Goal: Task Accomplishment & Management: Complete application form

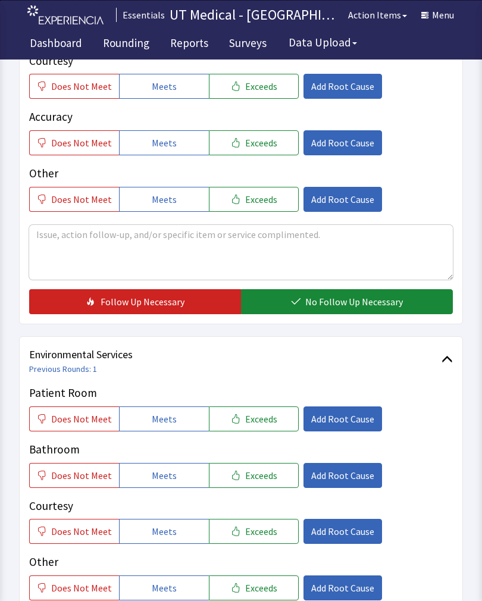
scroll to position [319, 0]
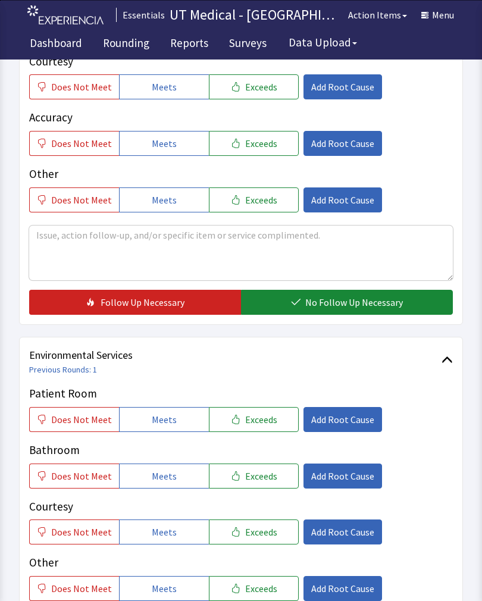
click at [267, 415] on span "Exceeds" at bounding box center [261, 419] width 32 height 14
click at [253, 481] on span "Exceeds" at bounding box center [261, 476] width 32 height 14
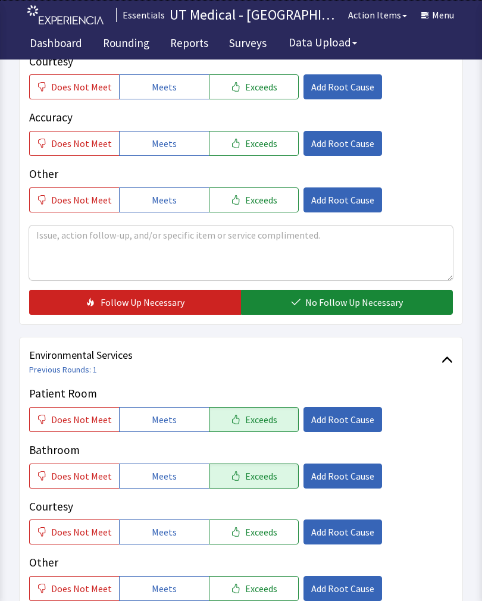
click at [259, 534] on span "Exceeds" at bounding box center [261, 532] width 32 height 14
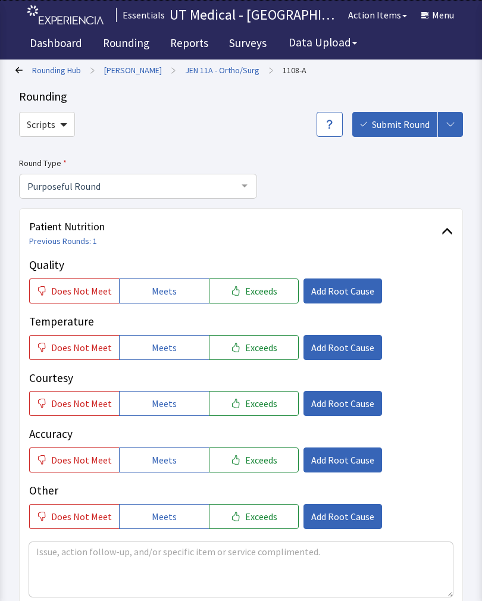
scroll to position [12, 0]
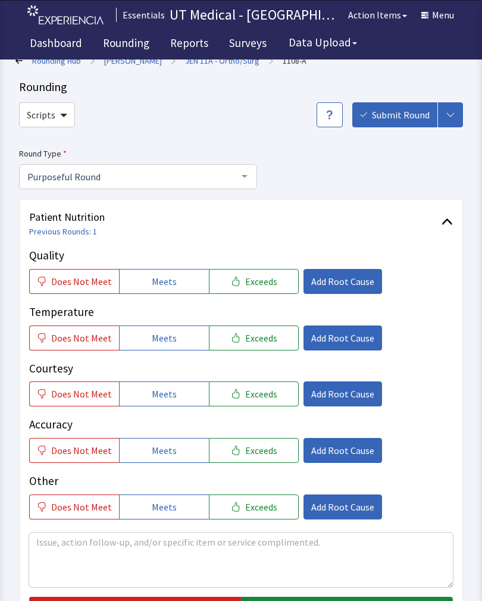
click at [264, 271] on button "Exceeds" at bounding box center [254, 281] width 90 height 25
click at [260, 342] on span "Exceeds" at bounding box center [261, 338] width 32 height 14
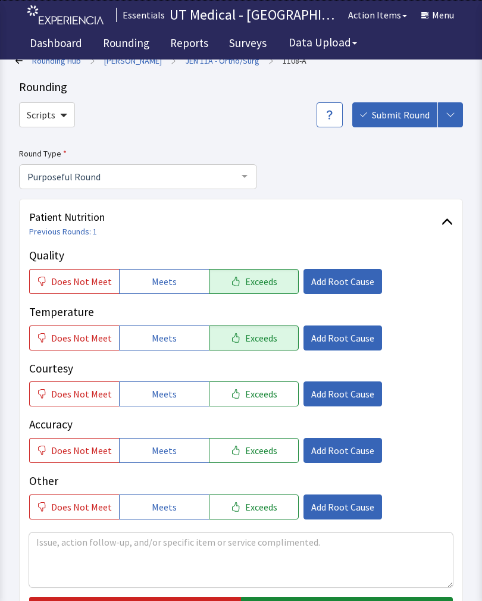
click at [272, 397] on button "Exceeds" at bounding box center [254, 393] width 90 height 25
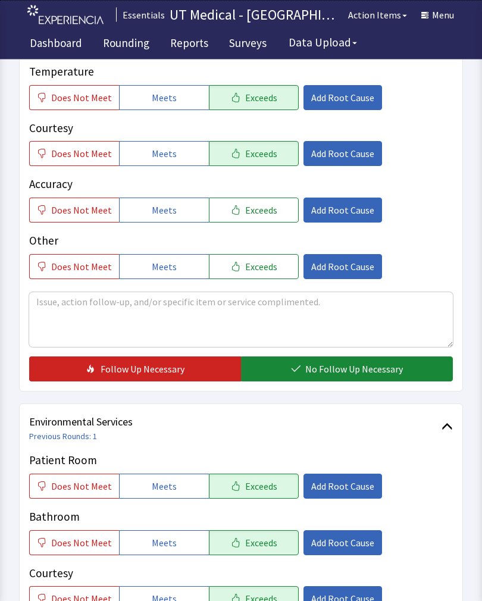
click at [346, 373] on span "No Follow Up Necessary" at bounding box center [354, 369] width 98 height 14
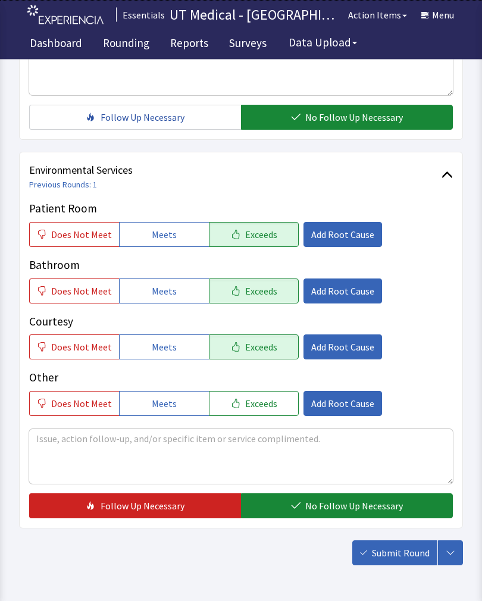
scroll to position [504, 0]
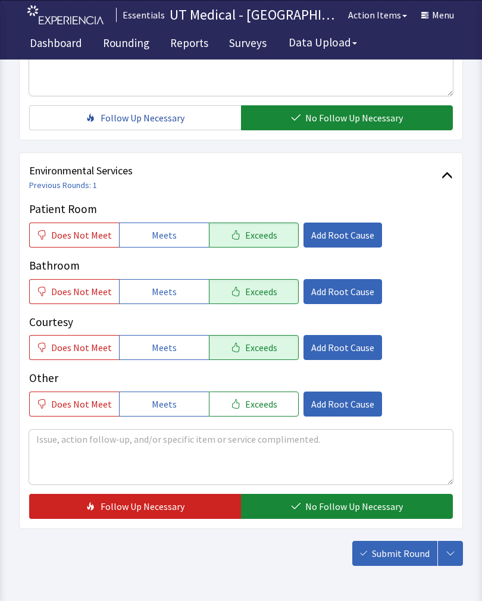
click at [340, 504] on span "No Follow Up Necessary" at bounding box center [354, 506] width 98 height 14
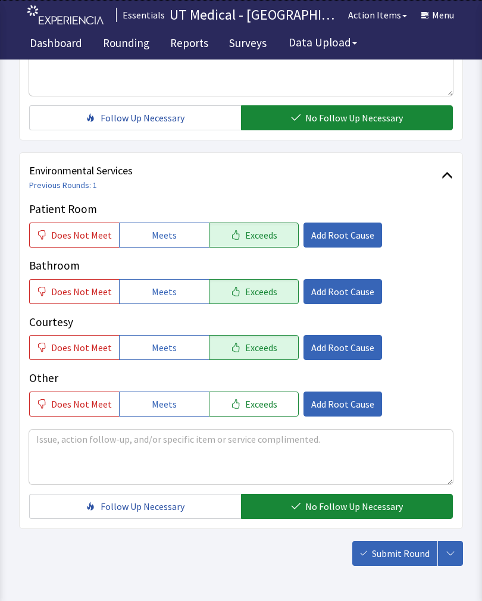
click at [412, 554] on span "Submit Round" at bounding box center [401, 553] width 58 height 14
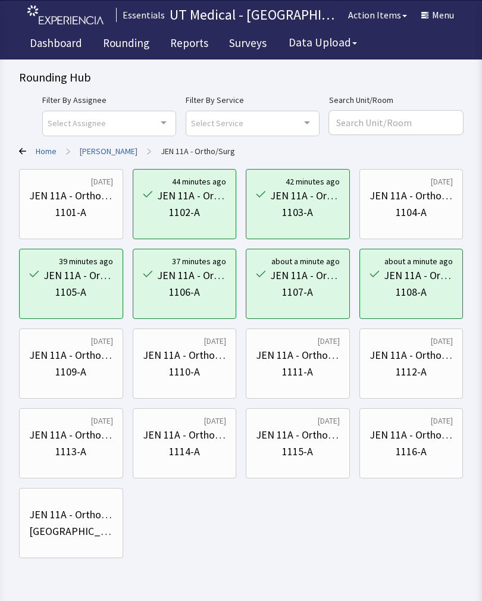
click at [90, 381] on div "JEN 11A - Ortho/Surg 1109-A" at bounding box center [71, 363] width 84 height 57
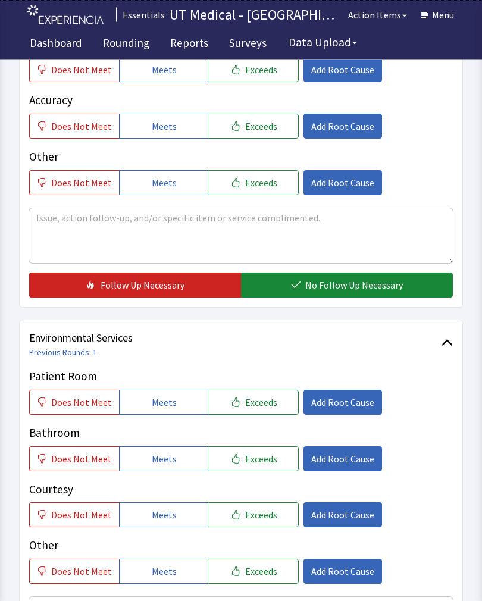
click at [266, 403] on span "Exceeds" at bounding box center [261, 403] width 32 height 14
click at [259, 450] on button "Exceeds" at bounding box center [254, 458] width 90 height 25
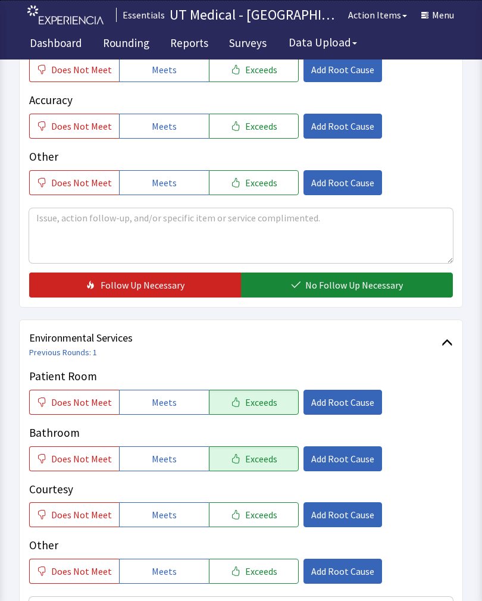
click at [254, 503] on button "Exceeds" at bounding box center [254, 514] width 90 height 25
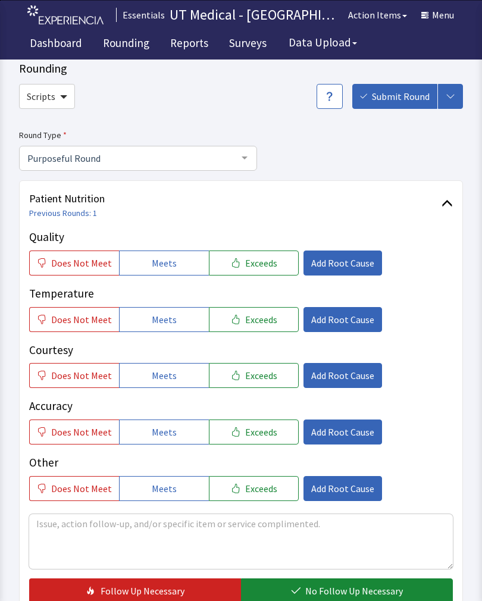
scroll to position [32, 0]
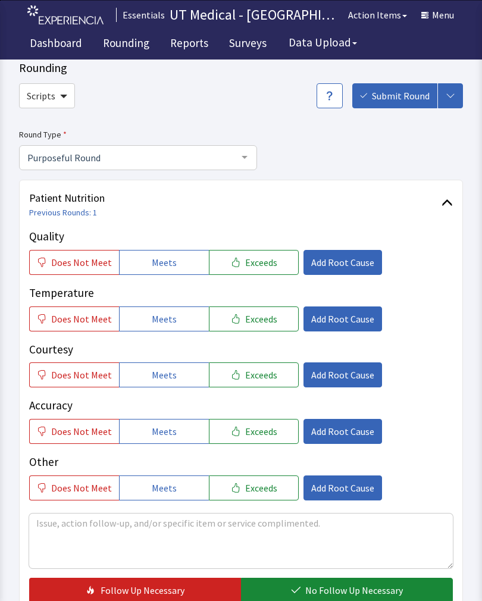
click at [269, 262] on button "Exceeds" at bounding box center [254, 262] width 90 height 25
click at [263, 330] on button "Exceeds" at bounding box center [254, 318] width 90 height 25
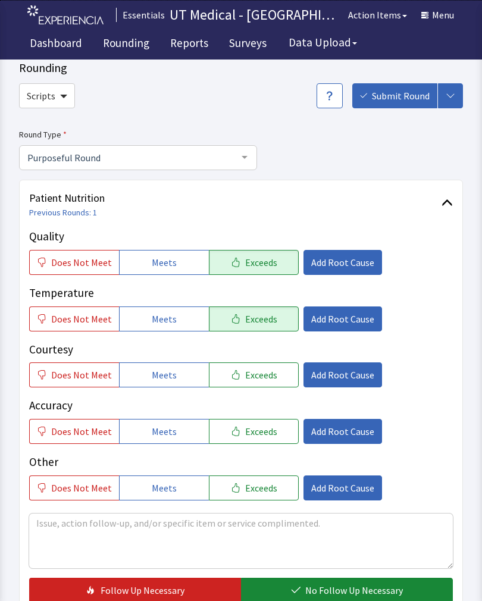
click at [261, 394] on div "Quality Does Not Meet Meets Exceeds Add Root Cause Temperature Does Not Meet Me…" at bounding box center [241, 364] width 424 height 272
click at [264, 372] on span "Exceeds" at bounding box center [261, 375] width 32 height 14
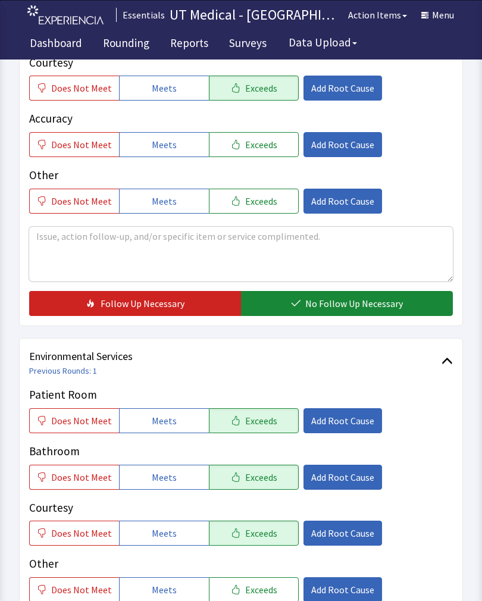
click at [345, 300] on span "No Follow Up Necessary" at bounding box center [354, 303] width 98 height 14
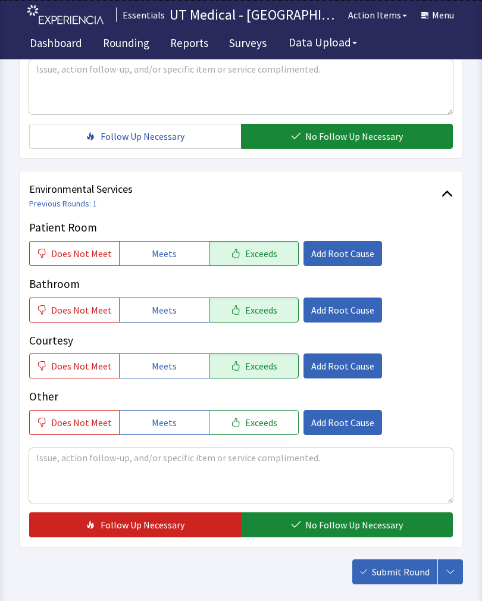
scroll to position [529, 0]
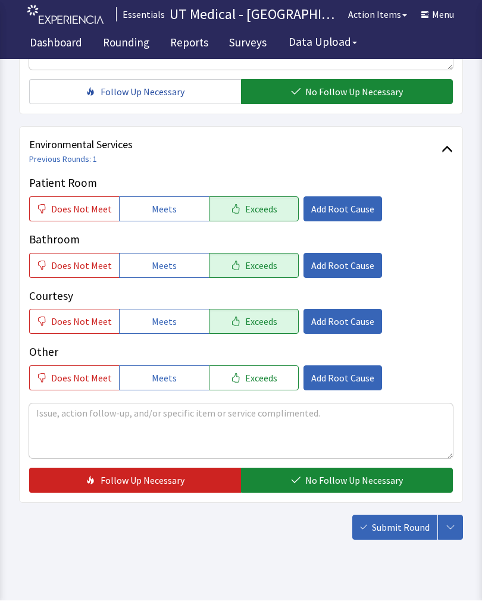
click at [337, 481] on span "No Follow Up Necessary" at bounding box center [354, 481] width 98 height 14
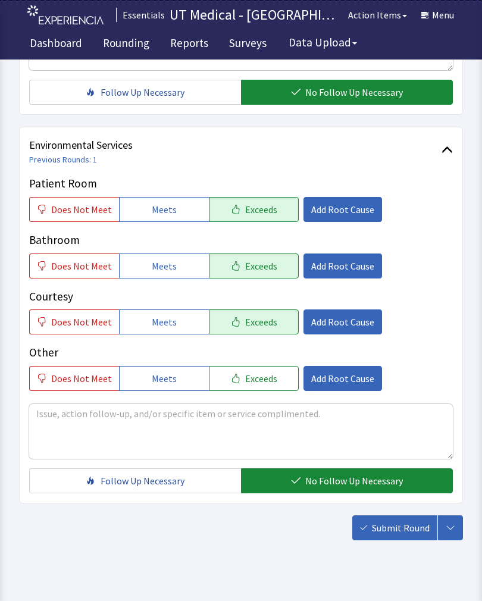
click at [409, 538] on button "Submit Round" at bounding box center [394, 527] width 85 height 25
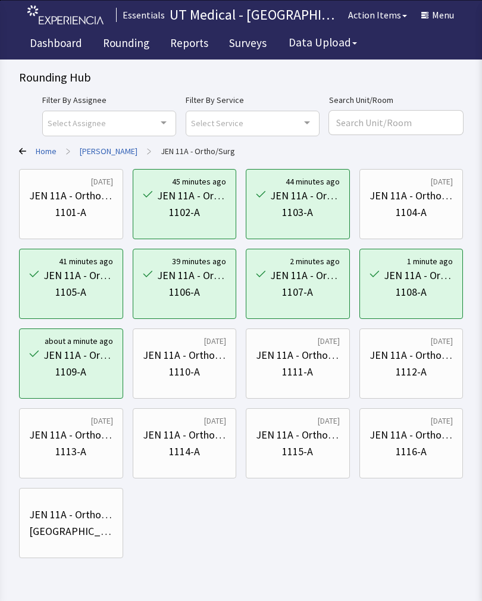
click at [187, 365] on div "1110-A" at bounding box center [184, 371] width 31 height 17
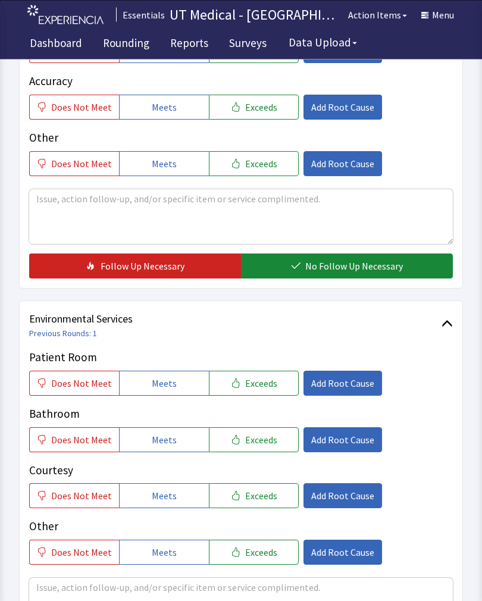
scroll to position [353, 0]
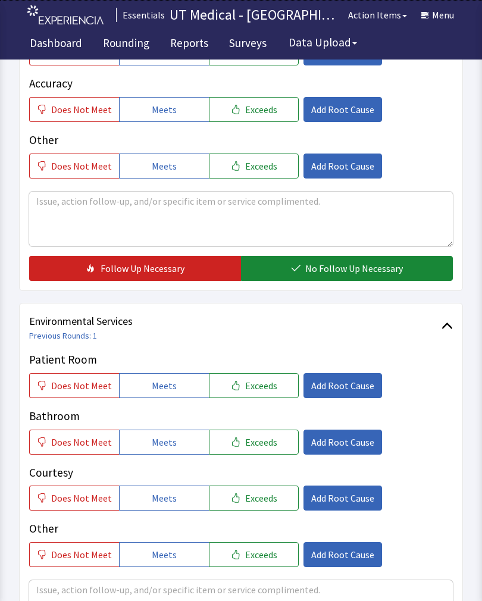
click at [271, 387] on button "Exceeds" at bounding box center [254, 385] width 90 height 25
click at [264, 450] on button "Exceeds" at bounding box center [254, 441] width 90 height 25
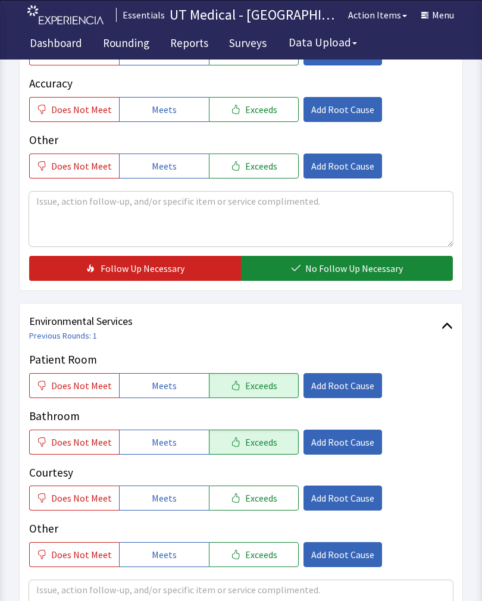
click at [262, 500] on span "Exceeds" at bounding box center [261, 498] width 32 height 14
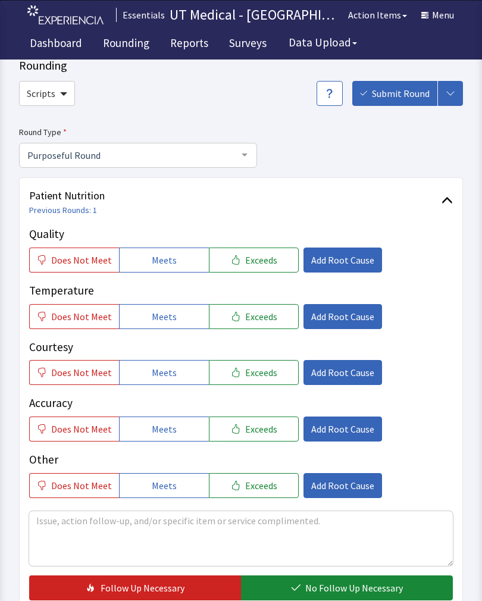
scroll to position [33, 0]
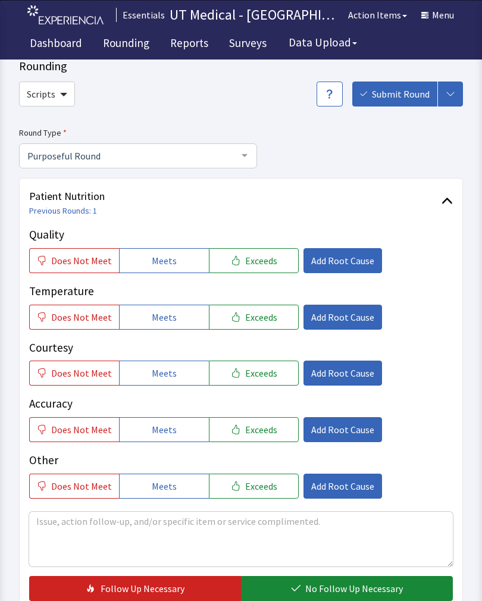
click at [263, 261] on span "Exceeds" at bounding box center [261, 260] width 32 height 14
click at [261, 322] on span "Exceeds" at bounding box center [261, 317] width 32 height 14
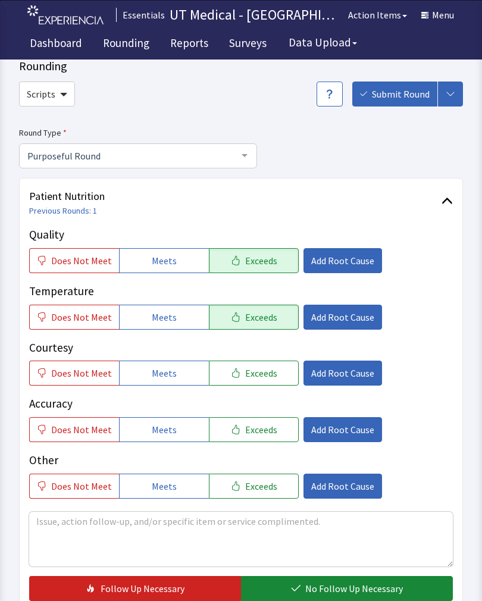
click at [262, 380] on button "Exceeds" at bounding box center [254, 372] width 90 height 25
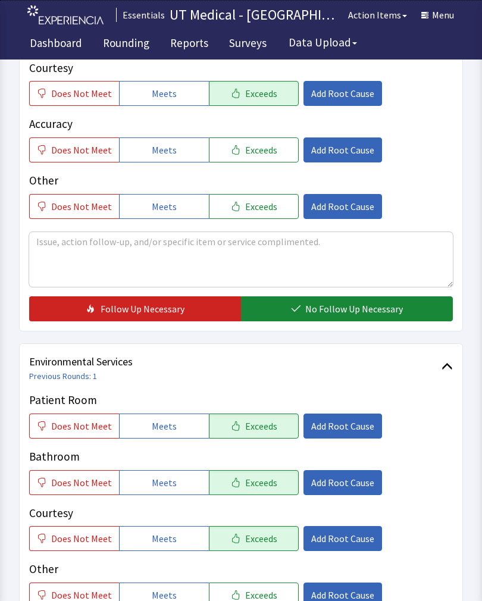
click at [350, 305] on span "No Follow Up Necessary" at bounding box center [354, 309] width 98 height 14
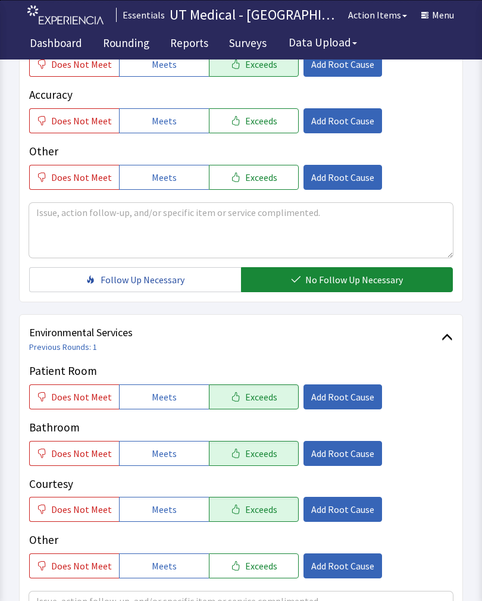
scroll to position [529, 0]
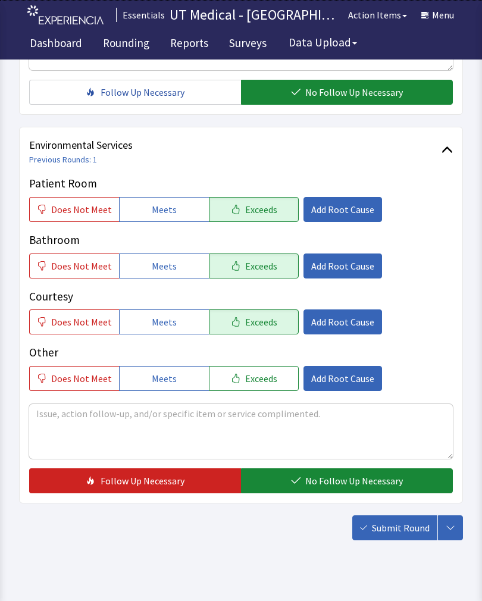
click at [334, 479] on span "No Follow Up Necessary" at bounding box center [354, 481] width 98 height 14
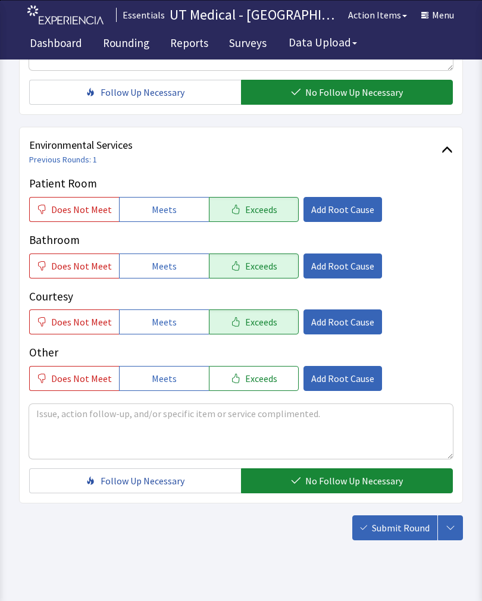
click at [400, 531] on span "Submit Round" at bounding box center [401, 528] width 58 height 14
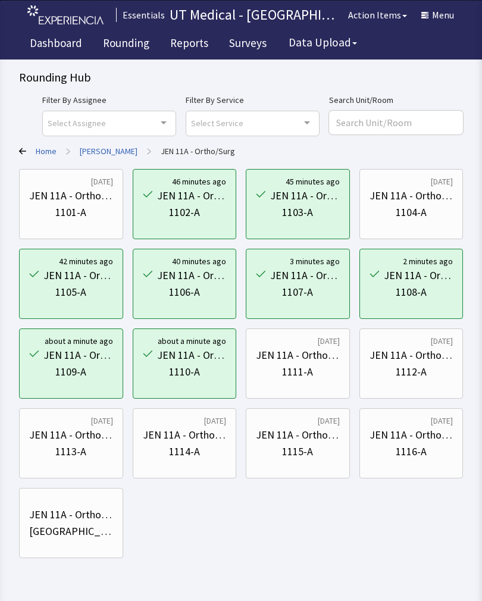
click at [305, 350] on div "JEN 11A - Ortho/Surg" at bounding box center [298, 355] width 84 height 17
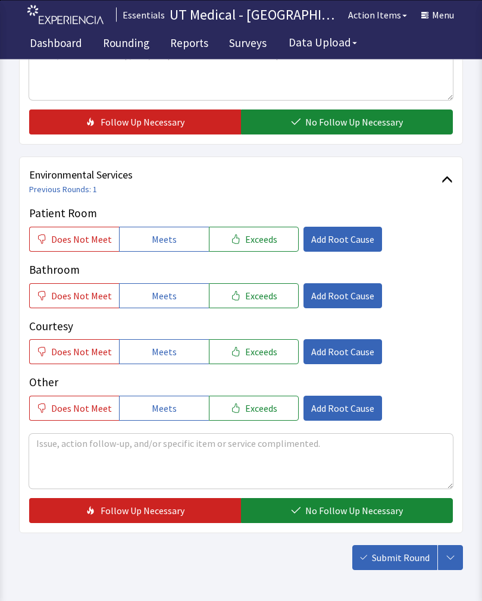
scroll to position [500, 0]
click at [267, 237] on span "Exceeds" at bounding box center [261, 239] width 32 height 14
click at [259, 291] on span "Exceeds" at bounding box center [261, 296] width 32 height 14
click at [261, 360] on button "Exceeds" at bounding box center [254, 351] width 90 height 25
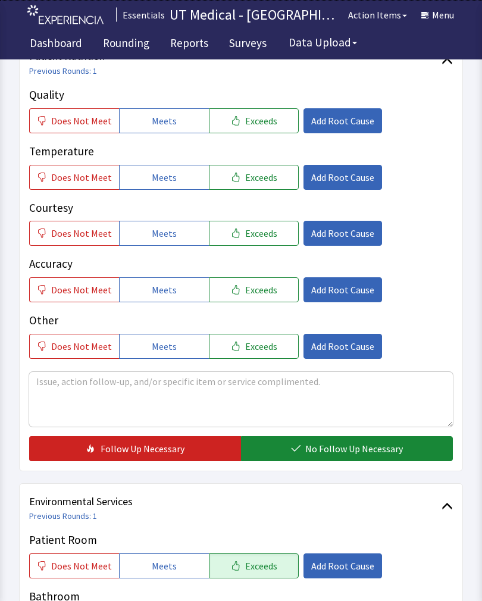
scroll to position [174, 0]
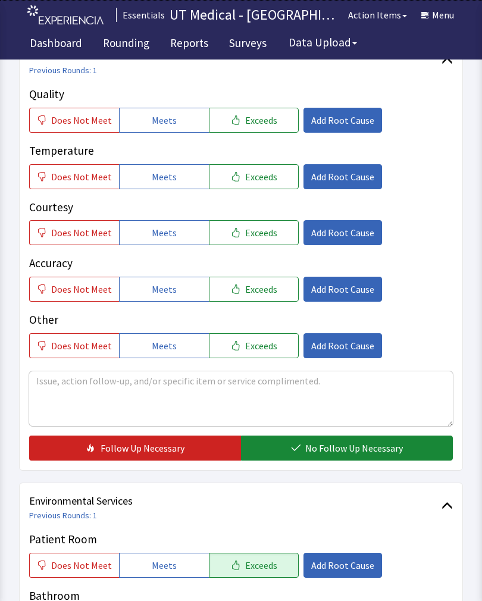
click at [268, 122] on span "Exceeds" at bounding box center [261, 120] width 32 height 14
click at [268, 180] on span "Exceeds" at bounding box center [261, 177] width 32 height 14
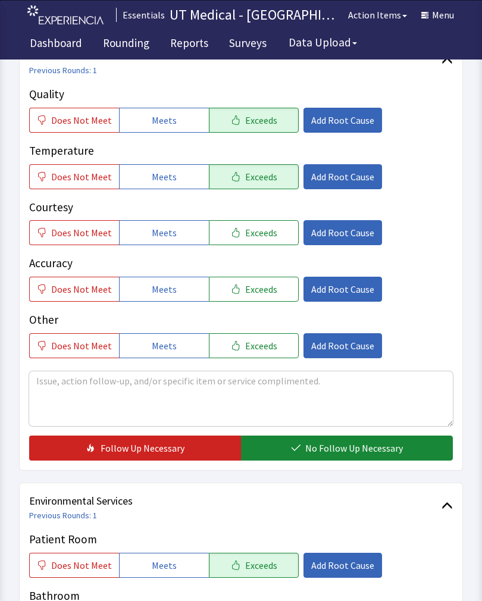
click at [268, 242] on button "Exceeds" at bounding box center [254, 232] width 90 height 25
click at [341, 450] on span "No Follow Up Necessary" at bounding box center [354, 448] width 98 height 14
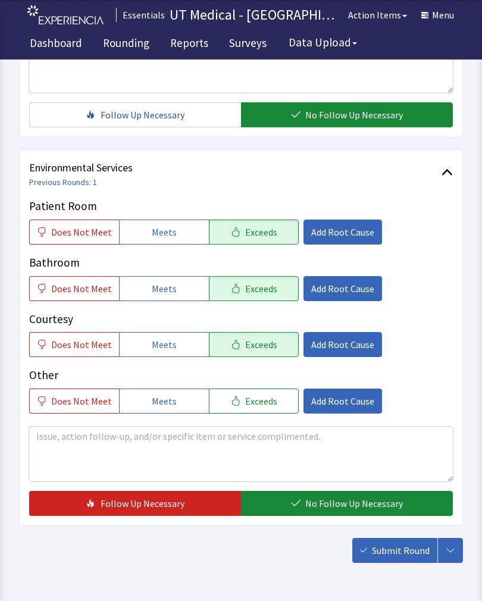
scroll to position [509, 0]
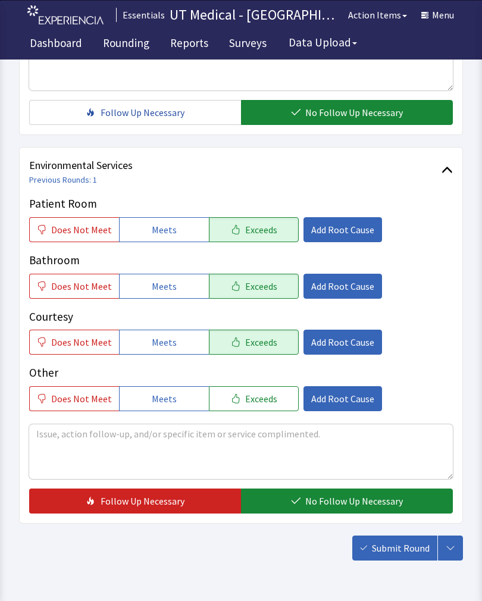
click at [352, 496] on span "No Follow Up Necessary" at bounding box center [354, 501] width 98 height 14
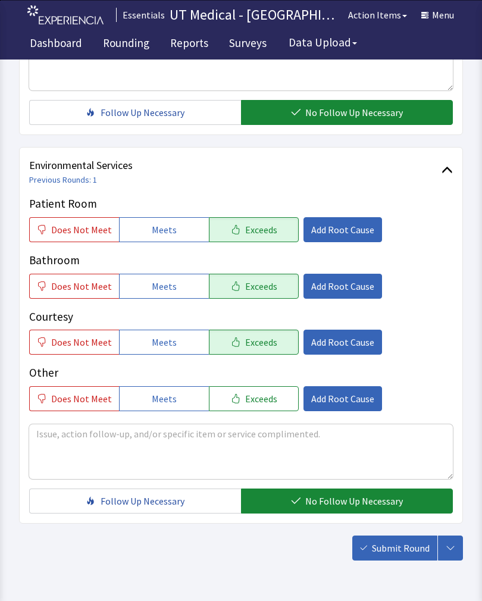
click at [402, 551] on span "Submit Round" at bounding box center [401, 548] width 58 height 14
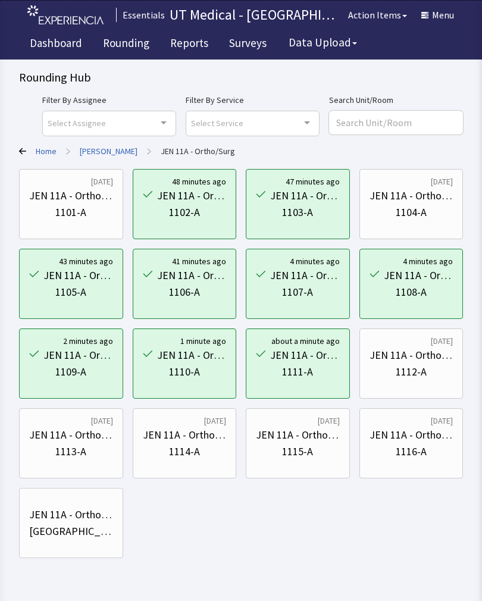
click at [406, 365] on div "1112-A" at bounding box center [411, 371] width 31 height 17
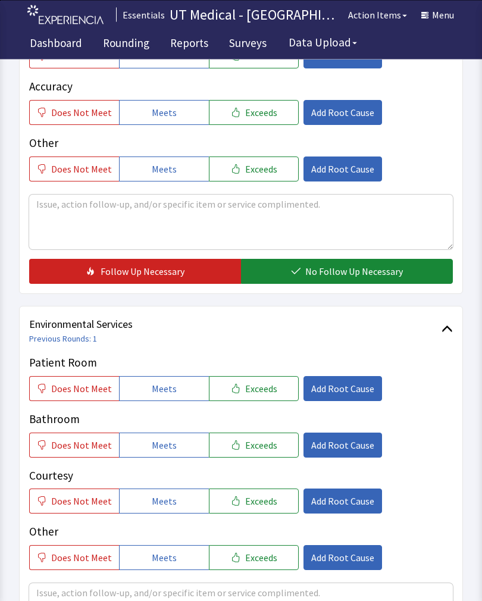
click at [267, 398] on button "Exceeds" at bounding box center [254, 389] width 90 height 25
click at [261, 445] on span "Exceeds" at bounding box center [261, 445] width 32 height 14
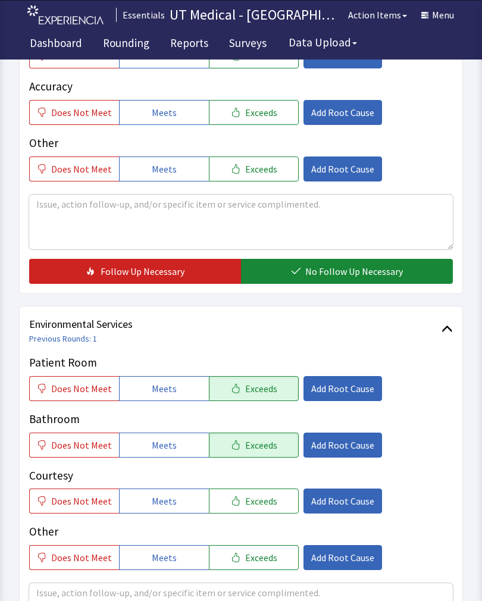
click at [271, 506] on button "Exceeds" at bounding box center [254, 500] width 90 height 25
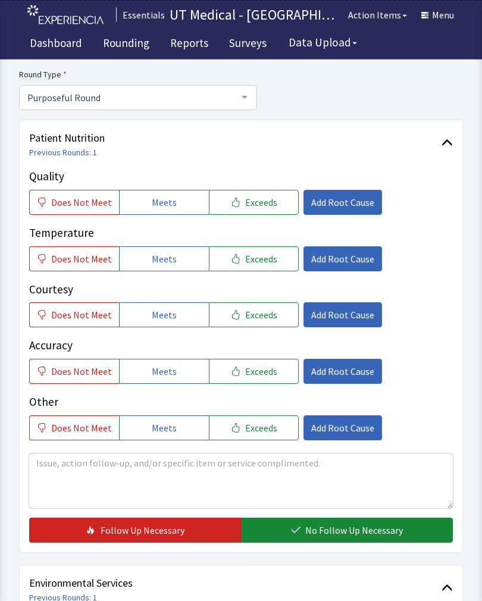
scroll to position [93, 0]
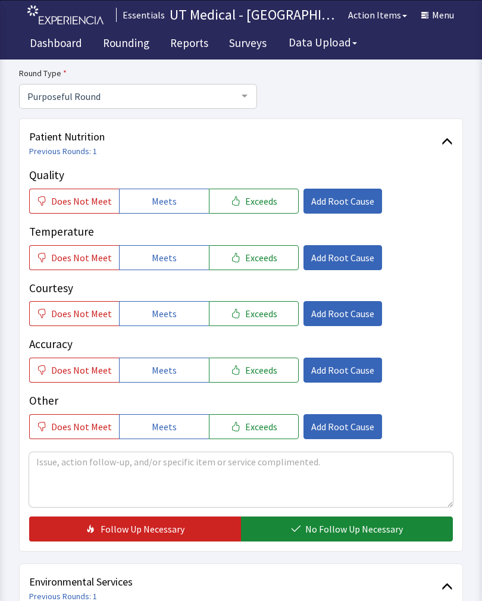
click at [270, 212] on button "Exceeds" at bounding box center [254, 201] width 90 height 25
click at [267, 265] on button "Exceeds" at bounding box center [254, 257] width 90 height 25
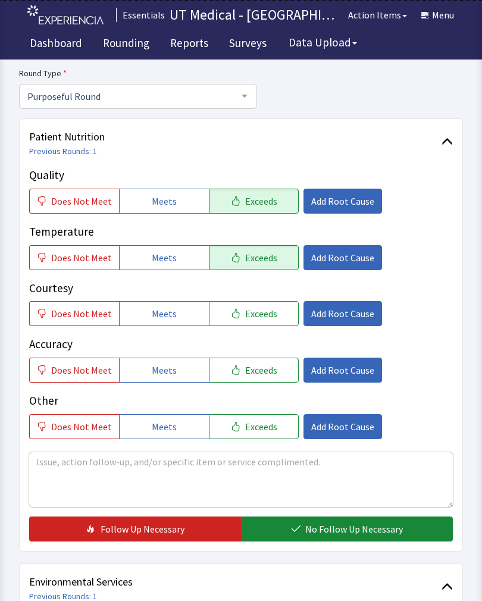
click at [270, 309] on button "Exceeds" at bounding box center [254, 313] width 90 height 25
click at [371, 521] on button "No Follow Up Necessary" at bounding box center [347, 528] width 212 height 25
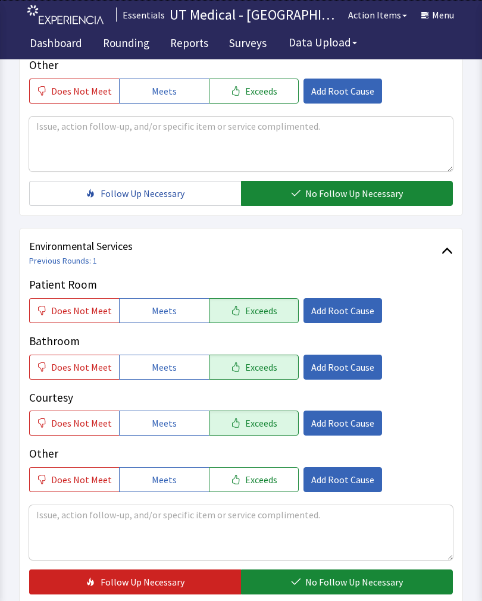
scroll to position [435, 0]
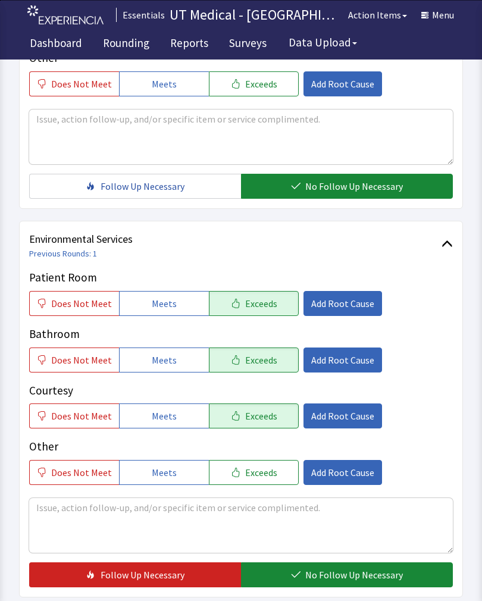
click at [337, 574] on span "No Follow Up Necessary" at bounding box center [354, 575] width 98 height 14
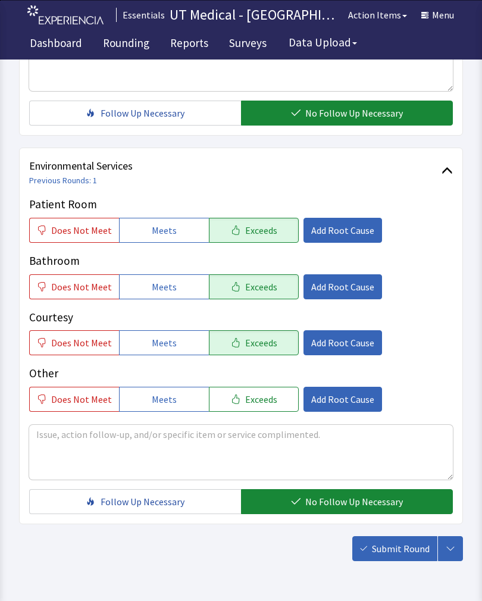
scroll to position [529, 0]
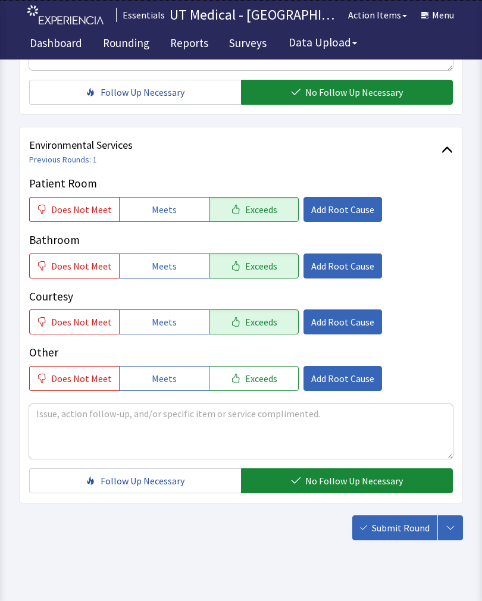
click at [402, 525] on span "Submit Round" at bounding box center [401, 528] width 58 height 14
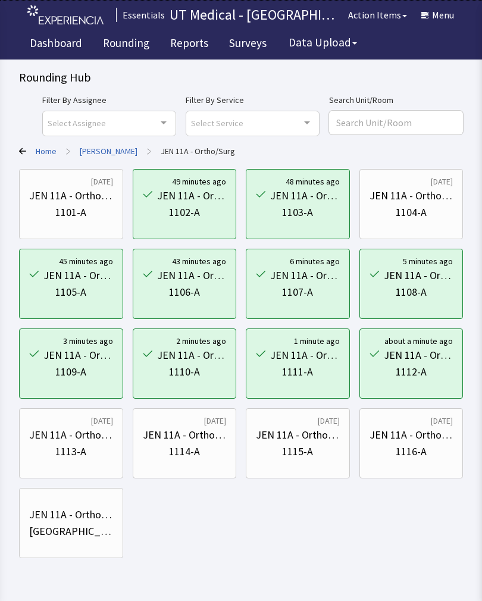
click at [65, 446] on div "1113-A" at bounding box center [70, 451] width 31 height 17
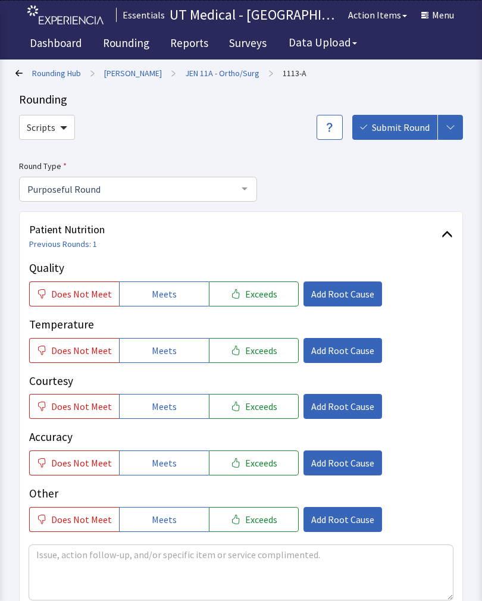
click at [253, 293] on span "Exceeds" at bounding box center [261, 294] width 32 height 14
click at [256, 348] on span "Exceeds" at bounding box center [261, 350] width 32 height 14
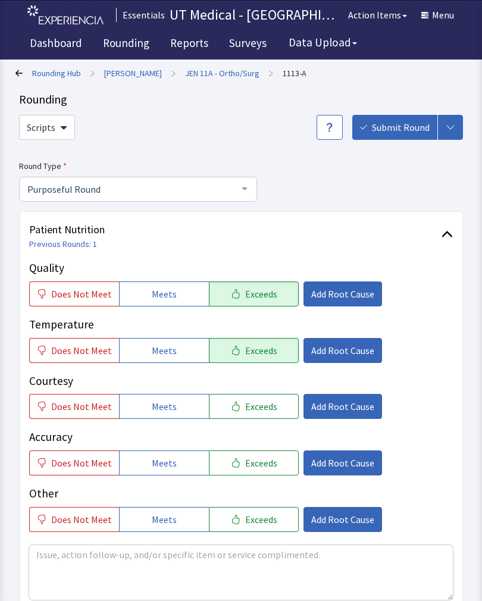
click at [250, 415] on button "Exceeds" at bounding box center [254, 406] width 90 height 25
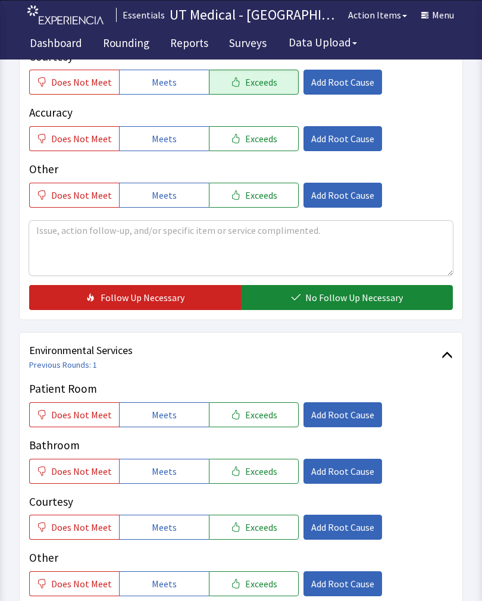
click at [352, 300] on span "No Follow Up Necessary" at bounding box center [354, 297] width 98 height 14
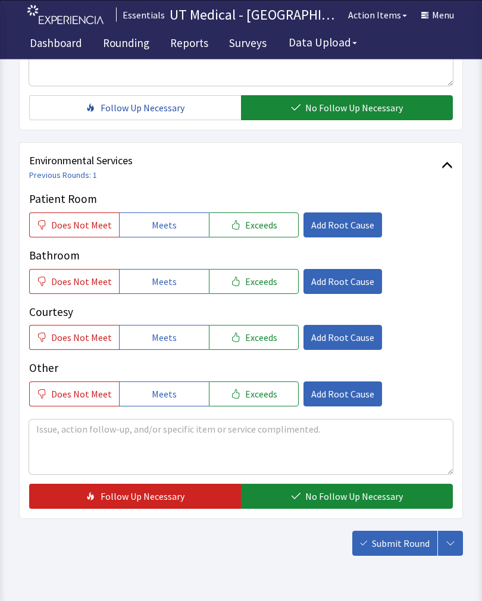
scroll to position [529, 0]
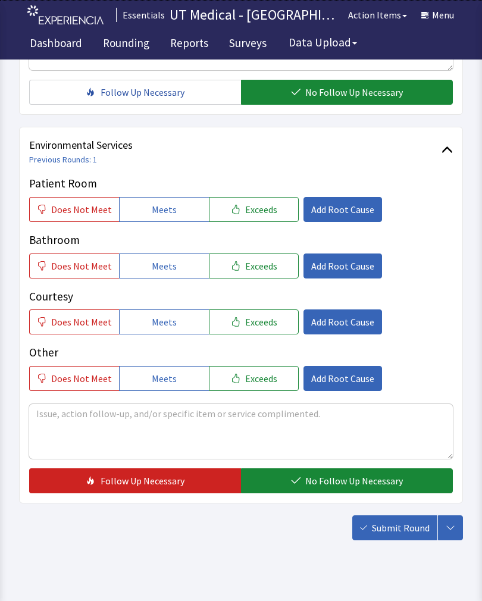
click at [249, 208] on span "Exceeds" at bounding box center [261, 209] width 32 height 14
click at [245, 261] on span "Exceeds" at bounding box center [261, 266] width 32 height 14
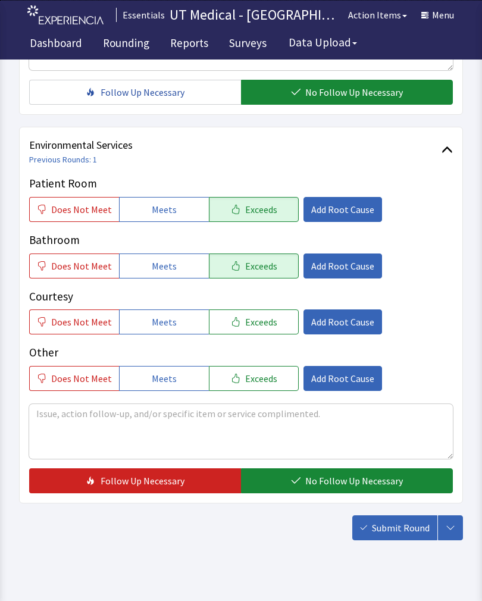
click at [245, 326] on span "Exceeds" at bounding box center [261, 322] width 32 height 14
click at [296, 490] on button "No Follow Up Necessary" at bounding box center [347, 480] width 212 height 25
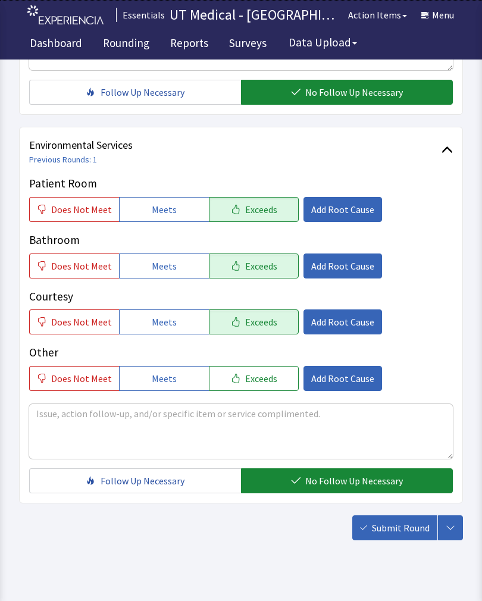
click at [402, 539] on button "Submit Round" at bounding box center [394, 527] width 85 height 25
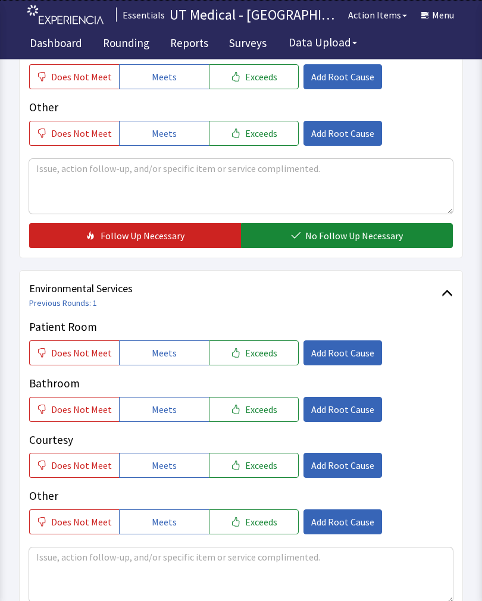
scroll to position [385, 0]
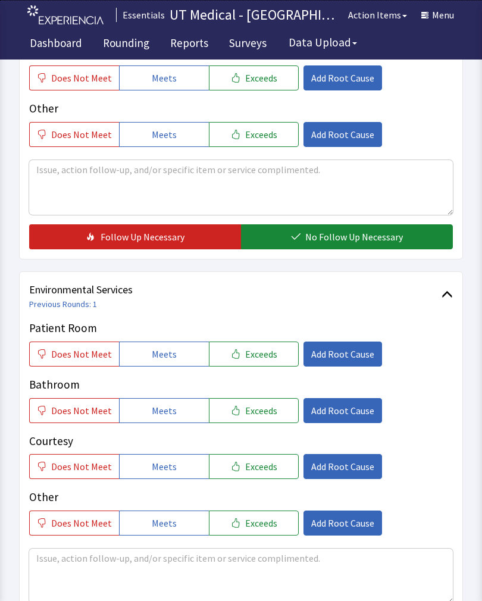
click at [269, 355] on button "Exceeds" at bounding box center [254, 353] width 90 height 25
click at [271, 413] on button "Exceeds" at bounding box center [254, 410] width 90 height 25
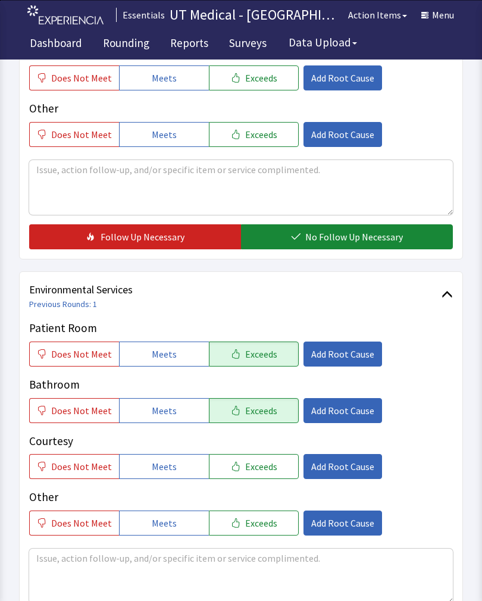
click at [267, 473] on button "Exceeds" at bounding box center [254, 466] width 90 height 25
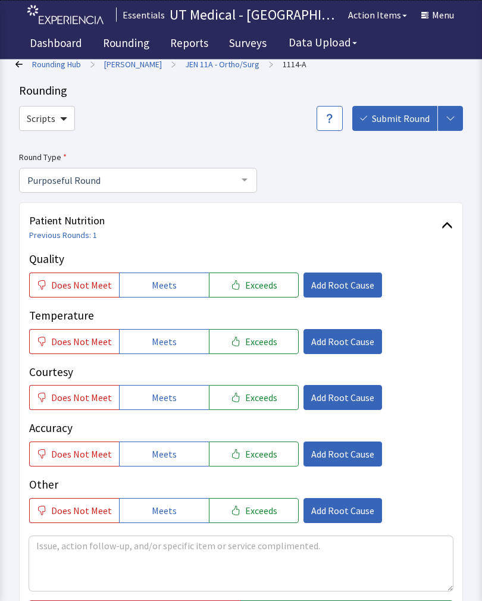
click at [265, 278] on span "Exceeds" at bounding box center [261, 285] width 32 height 14
click at [265, 349] on button "Exceeds" at bounding box center [254, 341] width 90 height 25
click at [261, 394] on span "Exceeds" at bounding box center [261, 397] width 32 height 14
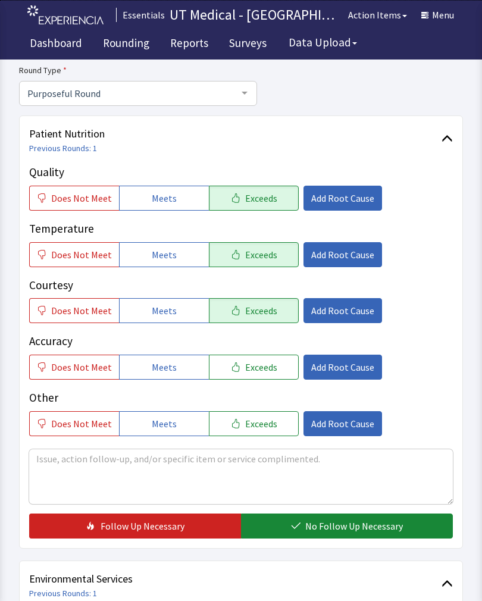
scroll to position [290, 0]
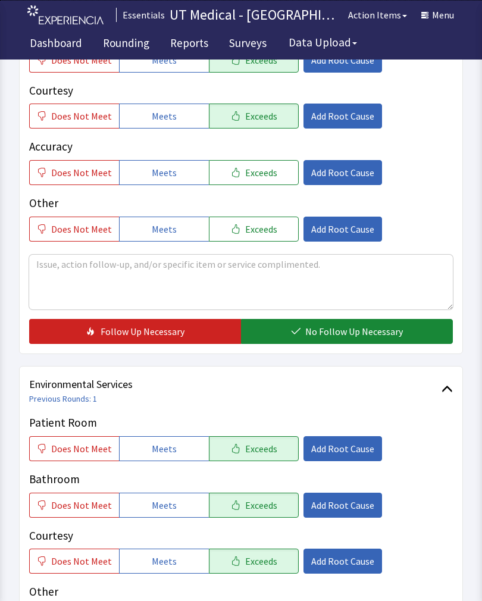
click at [343, 342] on button "No Follow Up Necessary" at bounding box center [347, 331] width 212 height 25
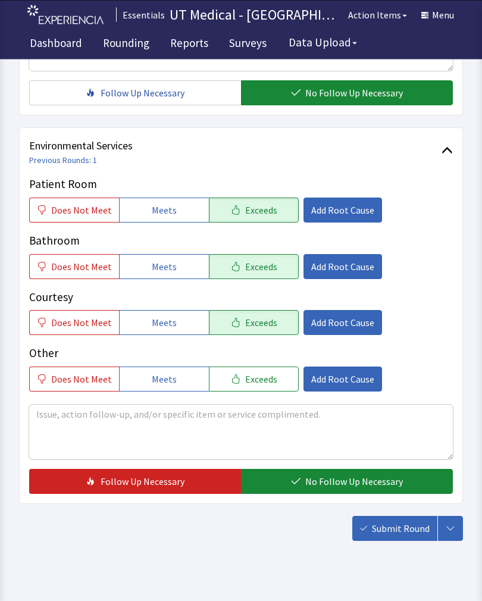
scroll to position [526, 0]
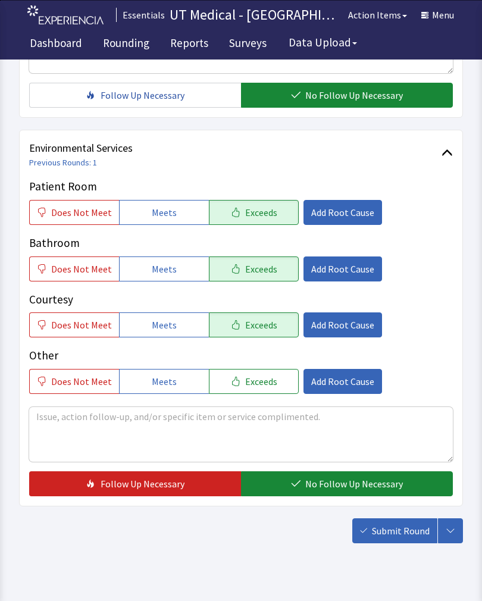
click at [337, 488] on span "No Follow Up Necessary" at bounding box center [354, 483] width 98 height 14
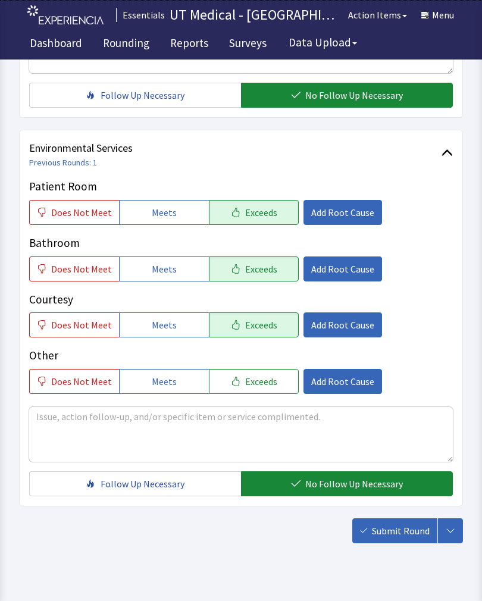
click at [394, 540] on button "Submit Round" at bounding box center [394, 530] width 85 height 25
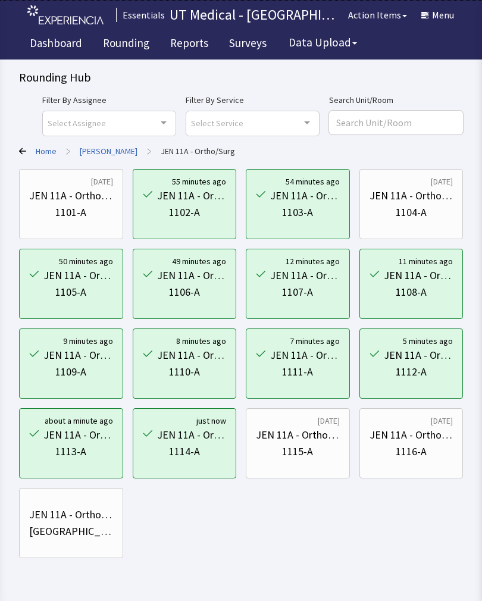
click at [296, 446] on div "1115-A" at bounding box center [297, 451] width 31 height 17
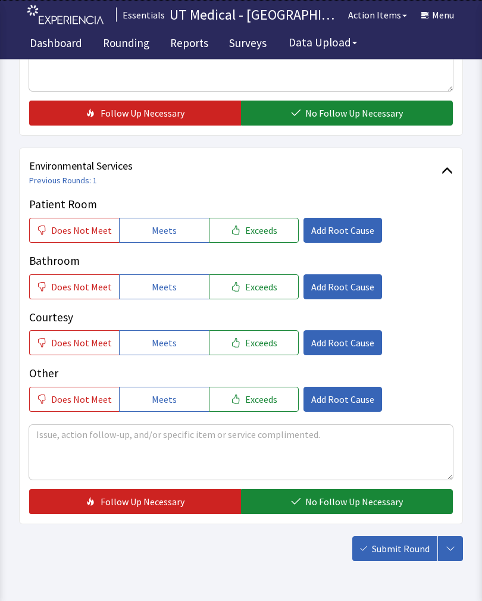
scroll to position [529, 0]
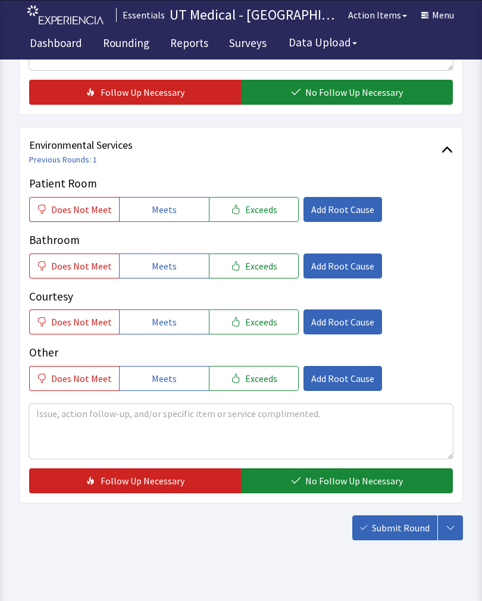
click at [257, 209] on span "Exceeds" at bounding box center [261, 209] width 32 height 14
click at [256, 274] on button "Exceeds" at bounding box center [254, 265] width 90 height 25
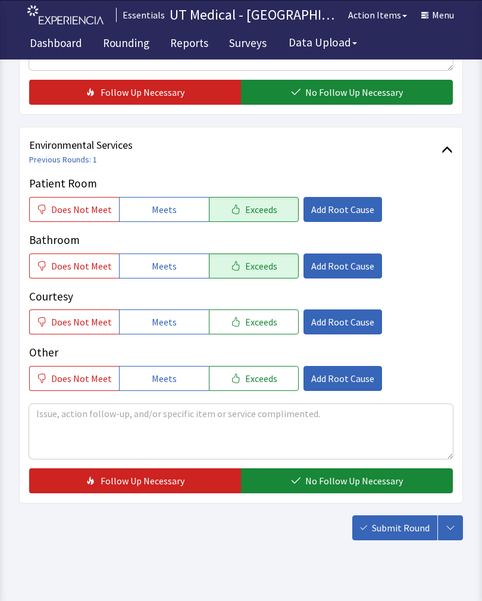
click at [254, 324] on span "Exceeds" at bounding box center [261, 322] width 32 height 14
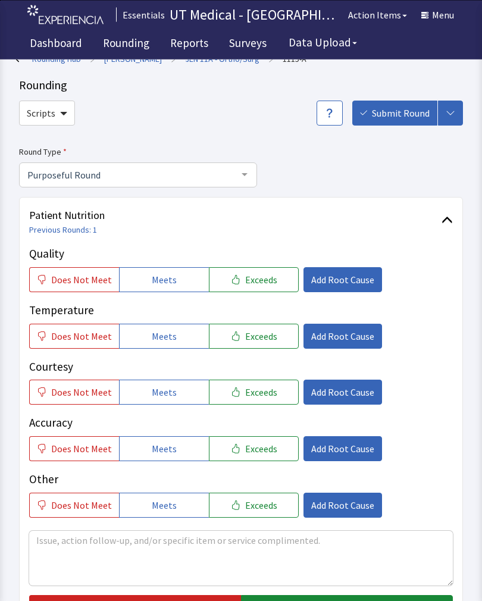
scroll to position [0, 0]
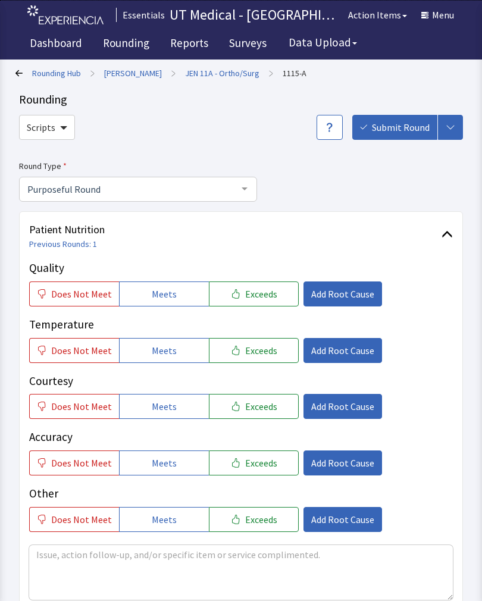
click at [257, 287] on span "Exceeds" at bounding box center [261, 294] width 32 height 14
click at [251, 347] on span "Exceeds" at bounding box center [261, 350] width 32 height 14
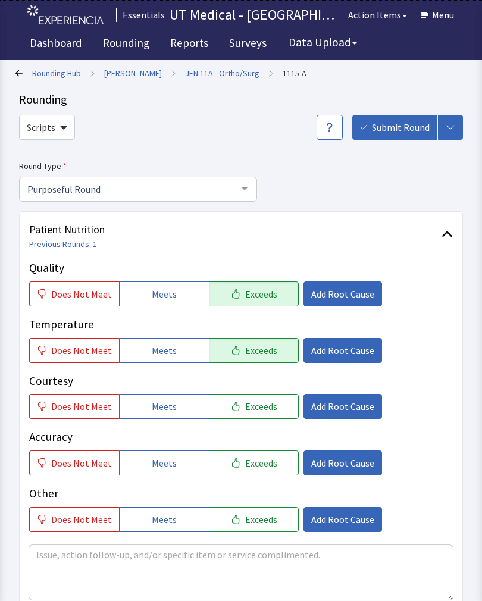
click at [254, 415] on button "Exceeds" at bounding box center [254, 406] width 90 height 25
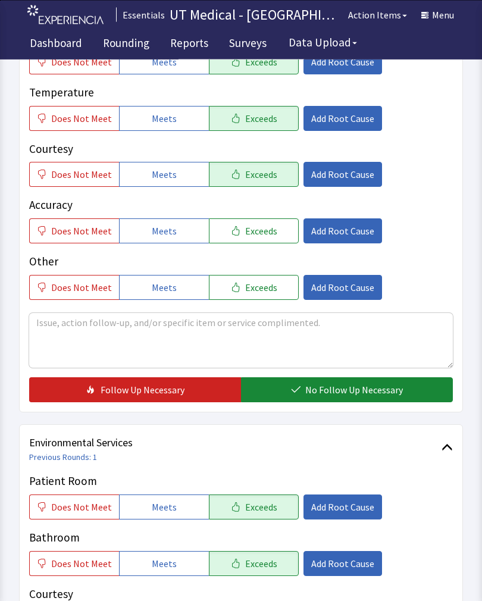
click at [351, 385] on span "No Follow Up Necessary" at bounding box center [354, 390] width 98 height 14
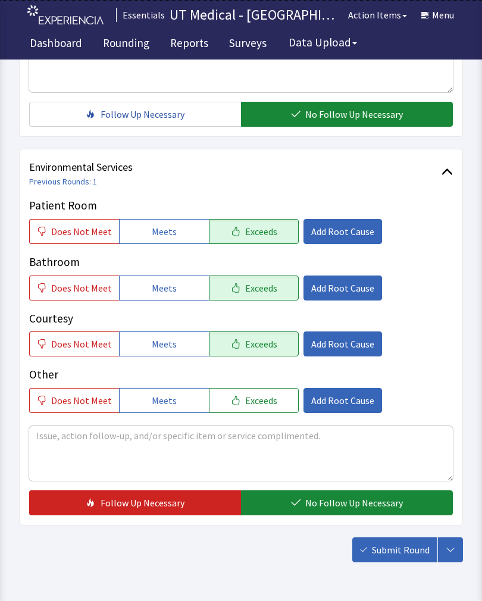
scroll to position [529, 0]
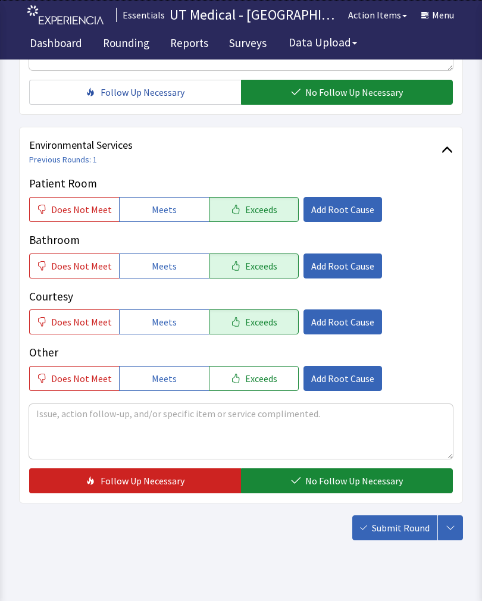
click at [346, 483] on span "No Follow Up Necessary" at bounding box center [354, 481] width 98 height 14
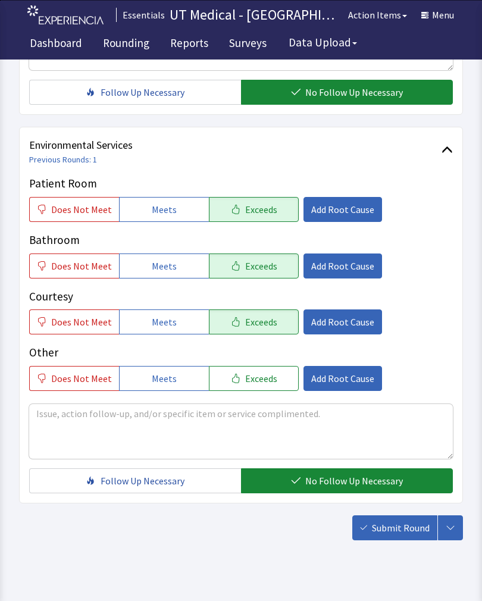
click at [400, 532] on span "Submit Round" at bounding box center [401, 528] width 58 height 14
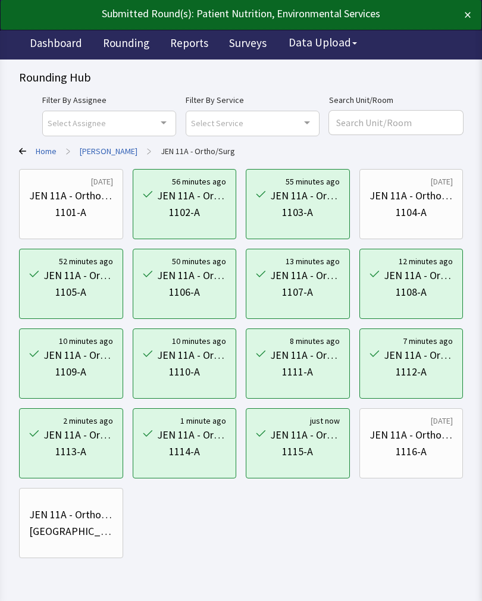
click at [421, 431] on div "JEN 11A - Ortho/Surg" at bounding box center [411, 435] width 84 height 17
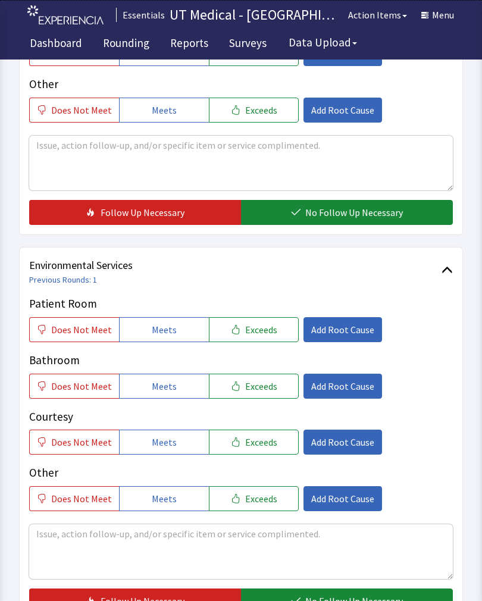
scroll to position [409, 0]
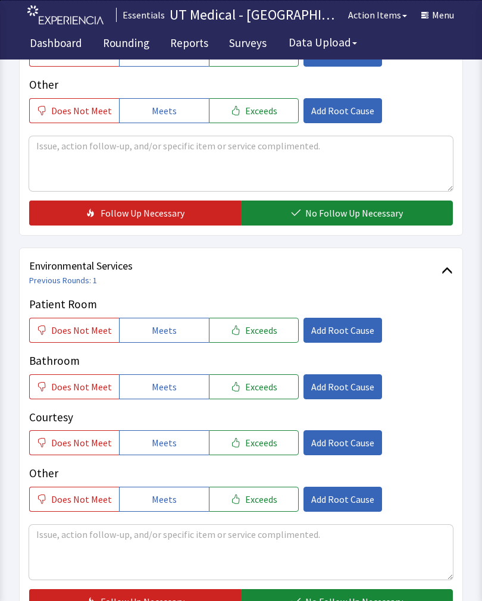
click at [271, 333] on button "Exceeds" at bounding box center [254, 330] width 90 height 25
click at [259, 381] on span "Exceeds" at bounding box center [261, 387] width 32 height 14
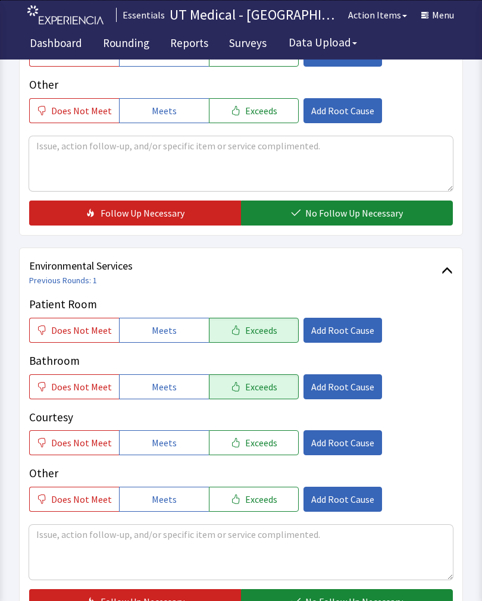
click at [265, 435] on span "Exceeds" at bounding box center [261, 442] width 32 height 14
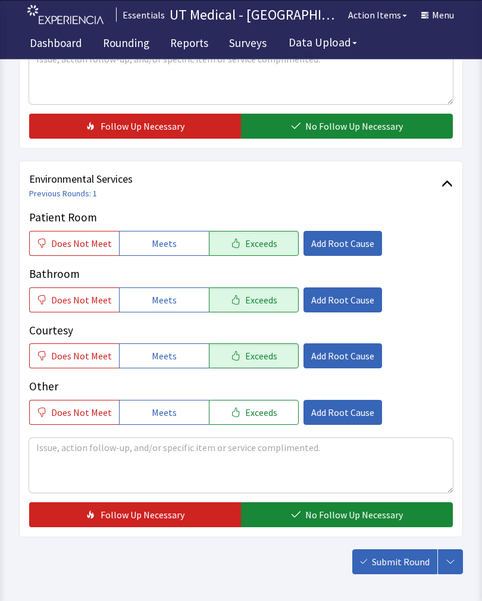
scroll to position [529, 0]
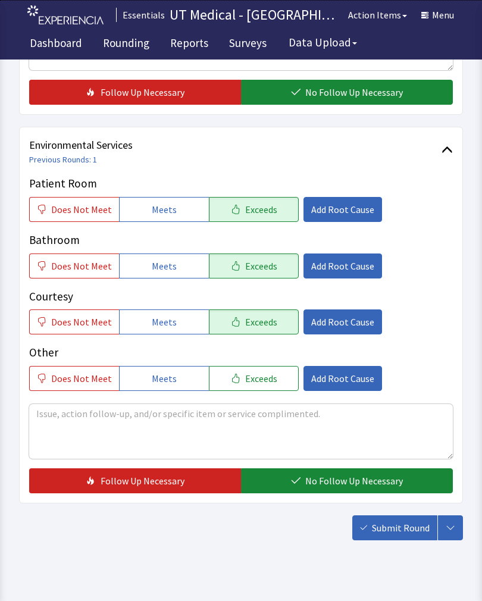
click at [344, 485] on span "No Follow Up Necessary" at bounding box center [354, 481] width 98 height 14
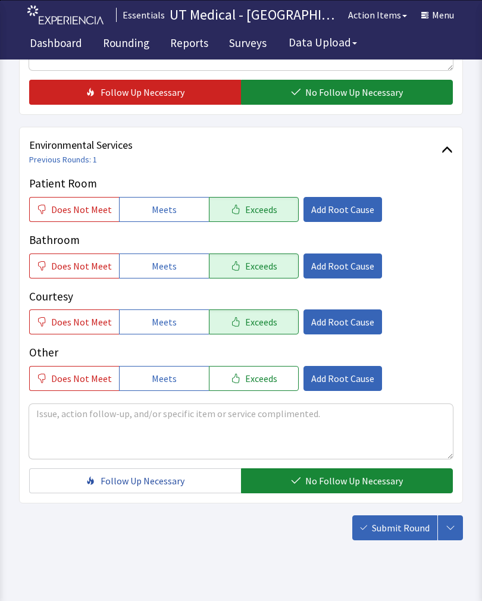
click at [399, 525] on span "Submit Round" at bounding box center [401, 528] width 58 height 14
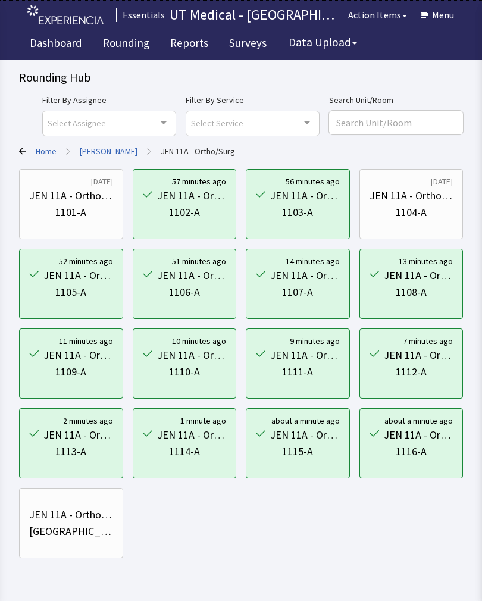
click at [102, 147] on link "[PERSON_NAME]" at bounding box center [109, 151] width 58 height 12
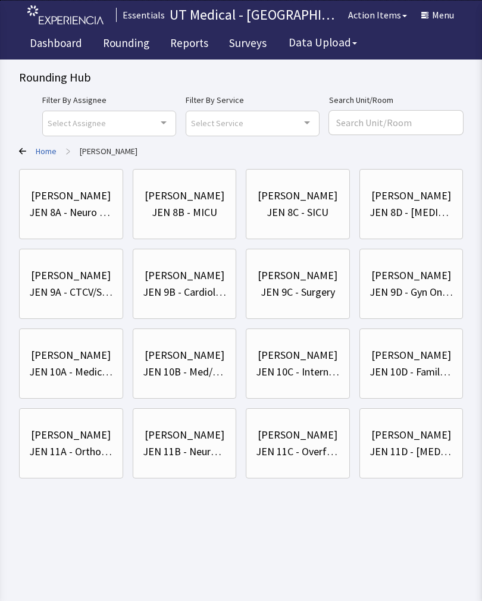
click at [206, 440] on div "JEN 11B - Neuro/Neuro Surg" at bounding box center [185, 451] width 84 height 17
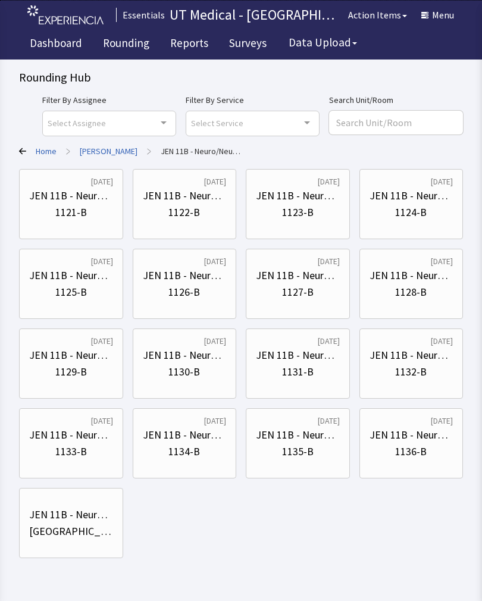
click at [71, 204] on div "1121-B" at bounding box center [71, 212] width 32 height 17
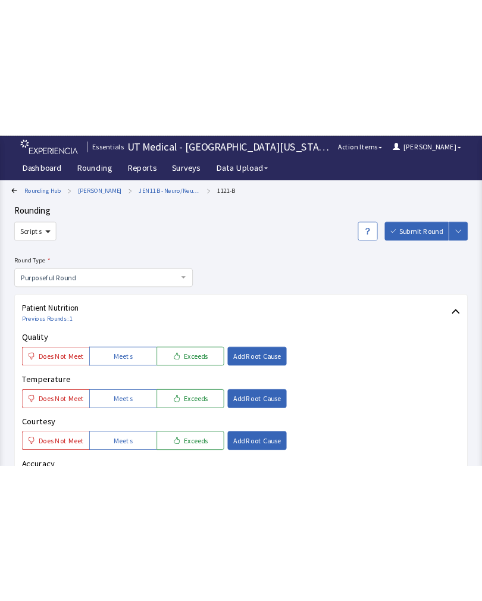
scroll to position [548, 0]
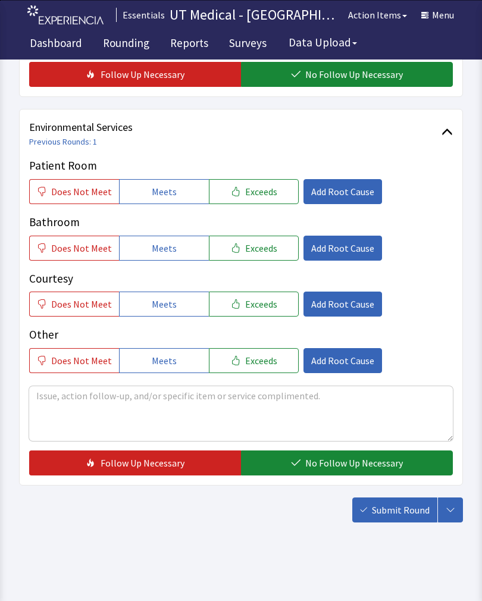
click at [263, 179] on button "Exceeds" at bounding box center [254, 191] width 90 height 25
click at [246, 244] on span "Exceeds" at bounding box center [261, 248] width 32 height 14
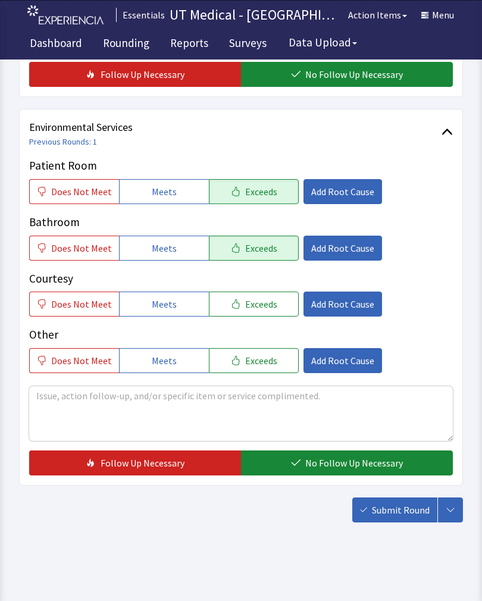
click at [250, 300] on span "Exceeds" at bounding box center [261, 304] width 32 height 14
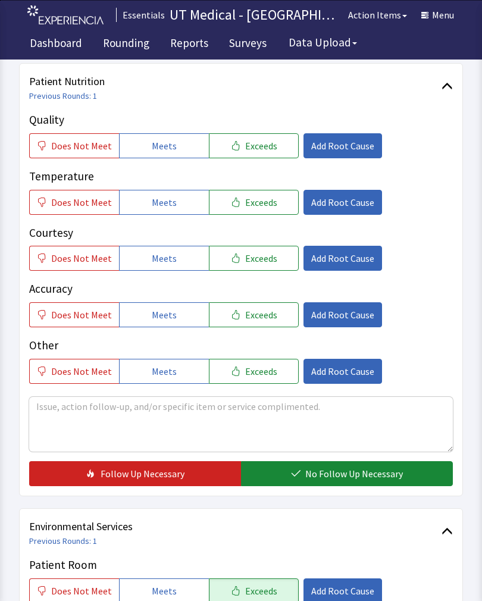
scroll to position [133, 0]
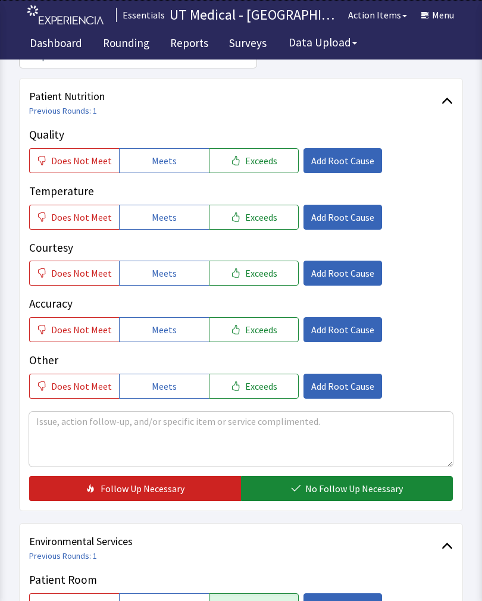
click at [268, 171] on button "Exceeds" at bounding box center [254, 160] width 90 height 25
click at [267, 215] on span "Exceeds" at bounding box center [261, 217] width 32 height 14
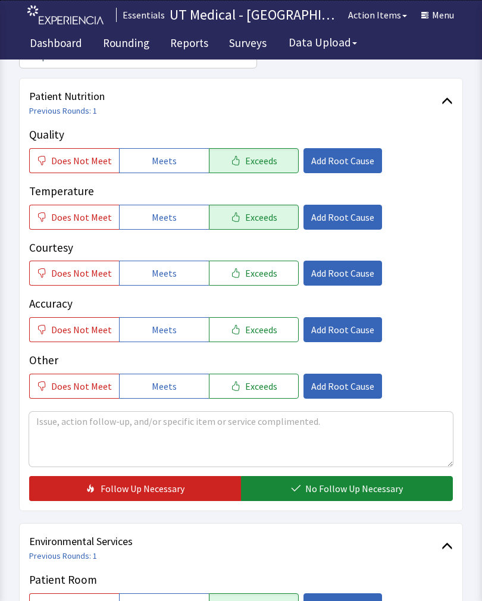
click at [275, 268] on button "Exceeds" at bounding box center [254, 273] width 90 height 25
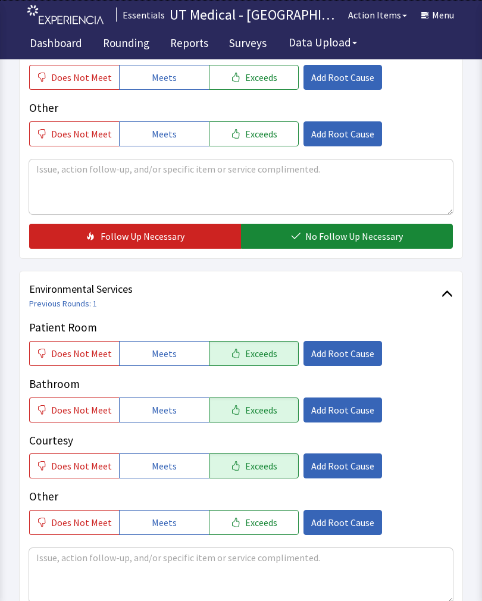
scroll to position [388, 0]
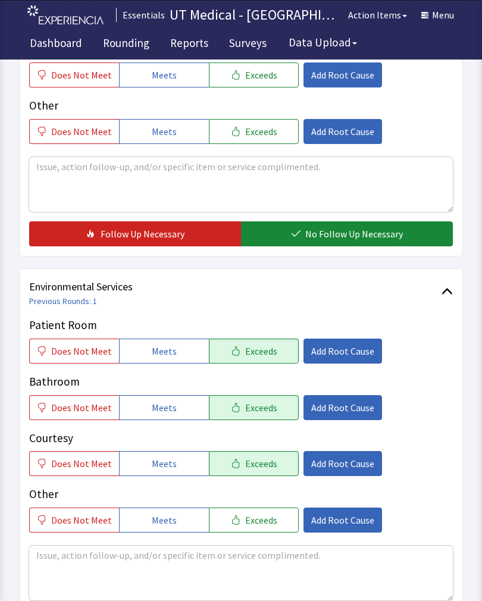
click at [380, 240] on span "No Follow Up Necessary" at bounding box center [354, 234] width 98 height 14
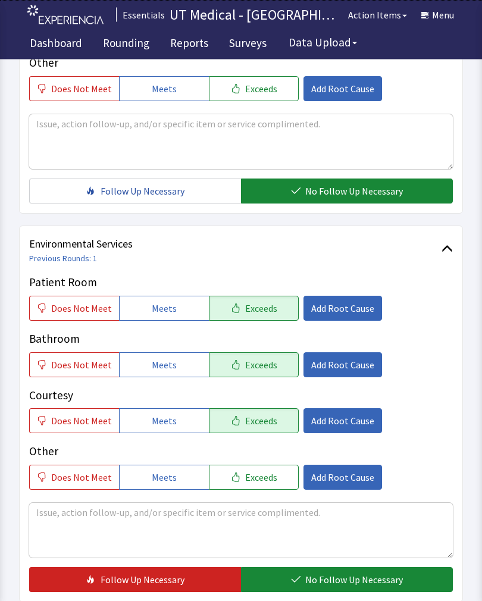
scroll to position [529, 0]
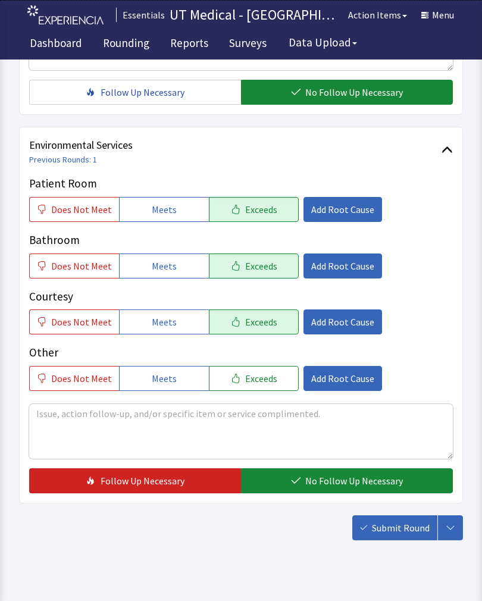
click at [344, 482] on span "No Follow Up Necessary" at bounding box center [354, 481] width 98 height 14
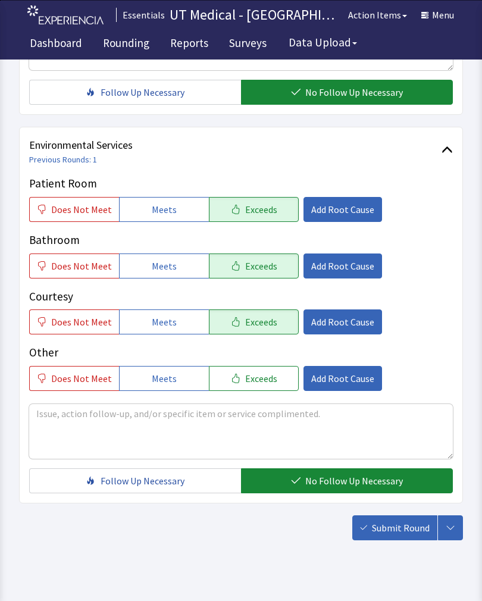
click at [403, 534] on span "Submit Round" at bounding box center [401, 528] width 58 height 14
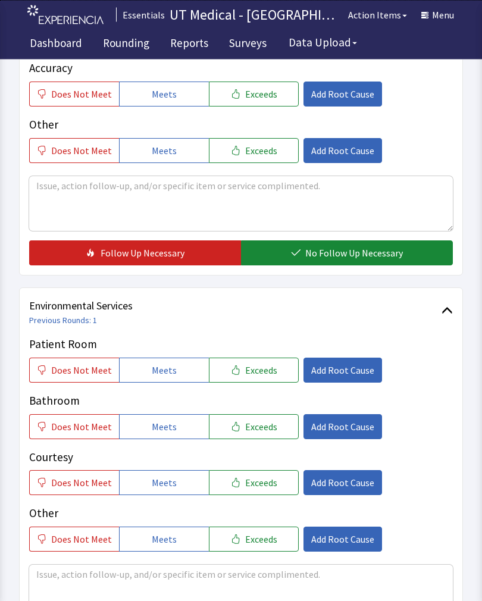
scroll to position [367, 0]
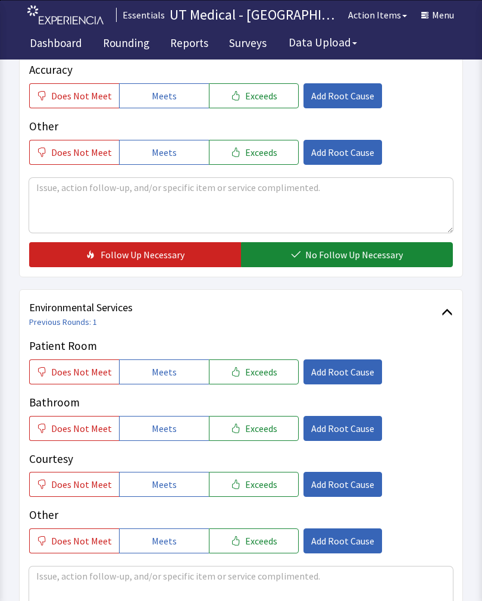
click at [257, 383] on button "Exceeds" at bounding box center [254, 371] width 90 height 25
click at [259, 437] on button "Exceeds" at bounding box center [254, 428] width 90 height 25
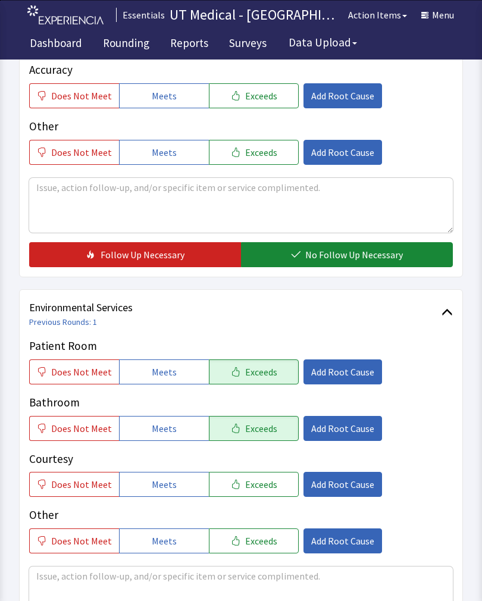
click at [260, 486] on span "Exceeds" at bounding box center [261, 484] width 32 height 14
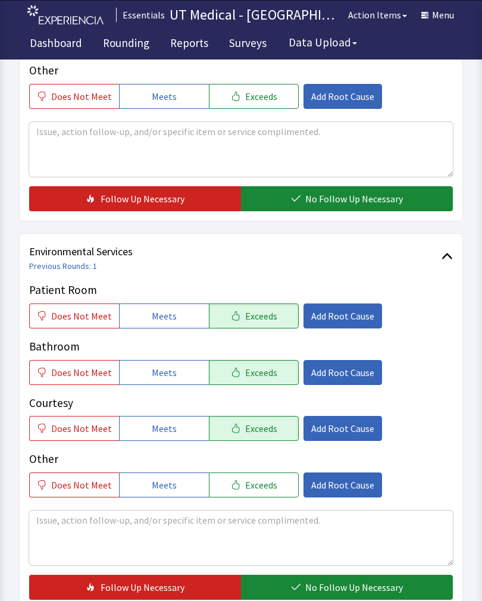
scroll to position [529, 0]
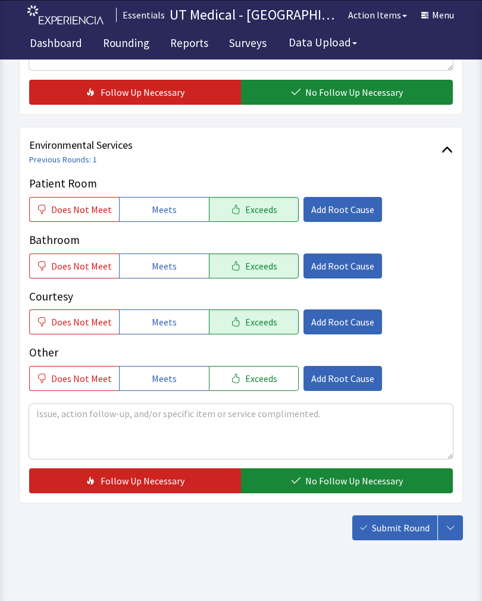
click at [332, 482] on span "No Follow Up Necessary" at bounding box center [354, 481] width 98 height 14
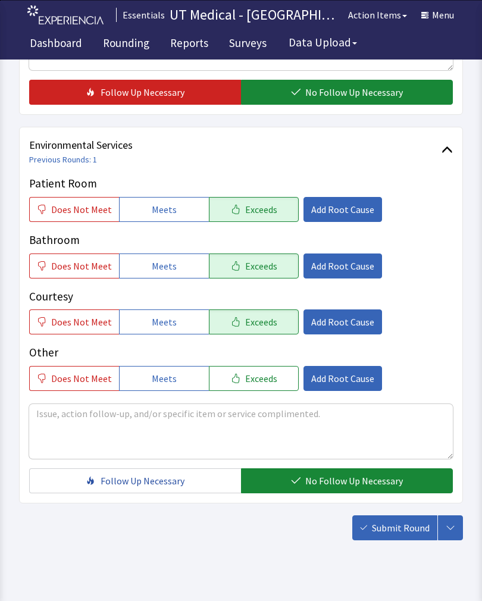
click at [397, 521] on button "Submit Round" at bounding box center [394, 527] width 85 height 25
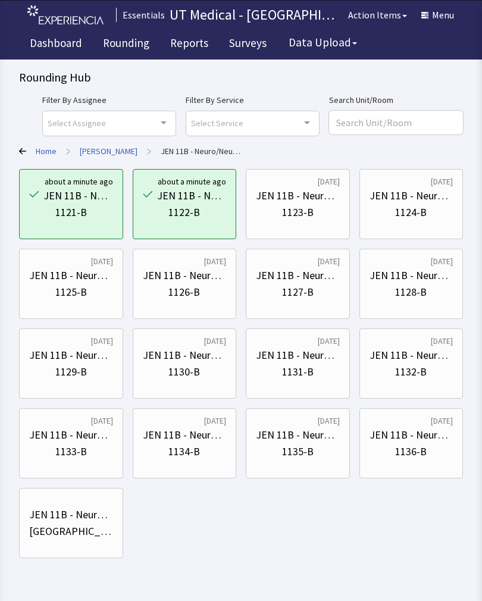
click at [309, 191] on div "JEN 11B - Neuro/Neuro Surg" at bounding box center [298, 195] width 84 height 17
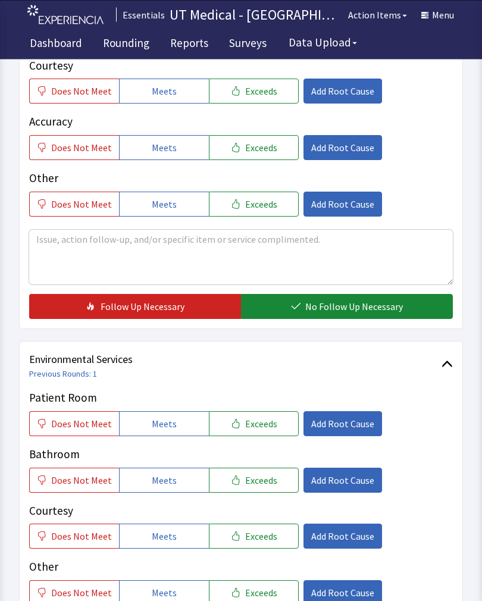
scroll to position [309, 0]
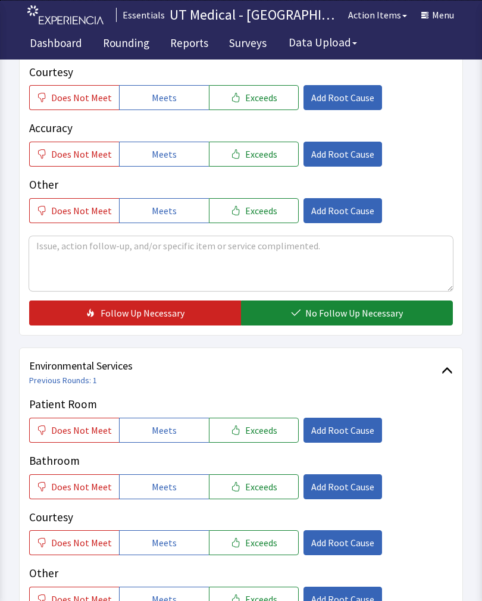
click at [249, 431] on span "Exceeds" at bounding box center [261, 430] width 32 height 14
click at [249, 493] on button "Exceeds" at bounding box center [254, 486] width 90 height 25
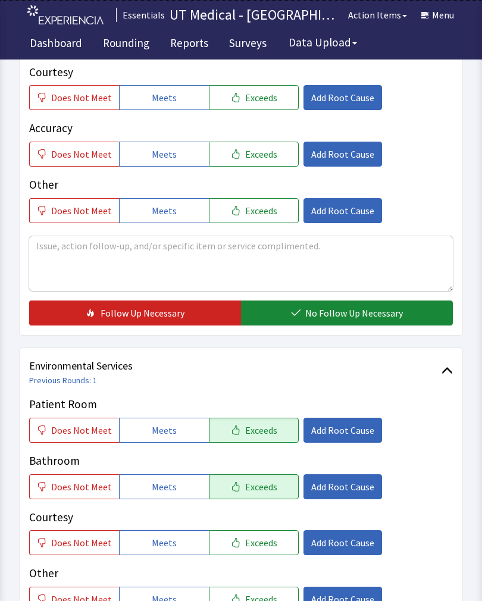
click at [260, 561] on div "Patient Room Does Not Meet Meets Exceeds Add Root Cause Bathroom Does Not Meet …" at bounding box center [241, 504] width 424 height 216
click at [258, 546] on span "Exceeds" at bounding box center [261, 542] width 32 height 14
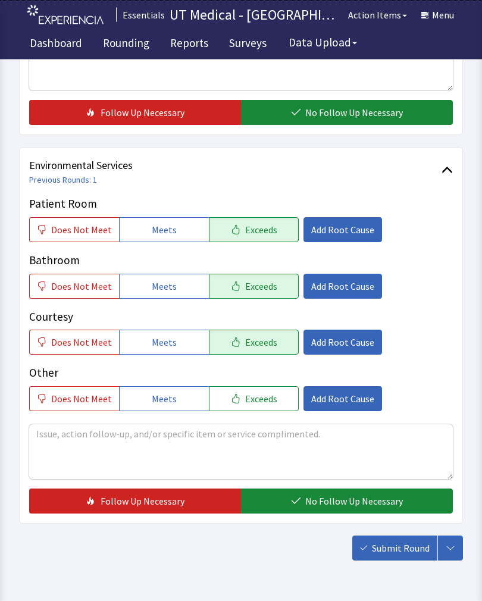
scroll to position [529, 0]
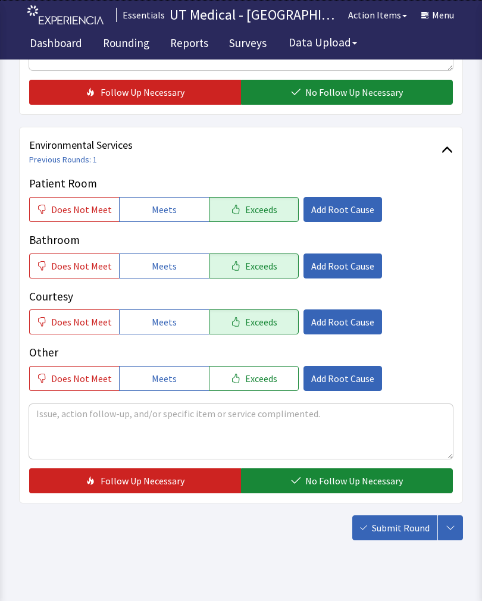
click at [333, 479] on span "No Follow Up Necessary" at bounding box center [354, 481] width 98 height 14
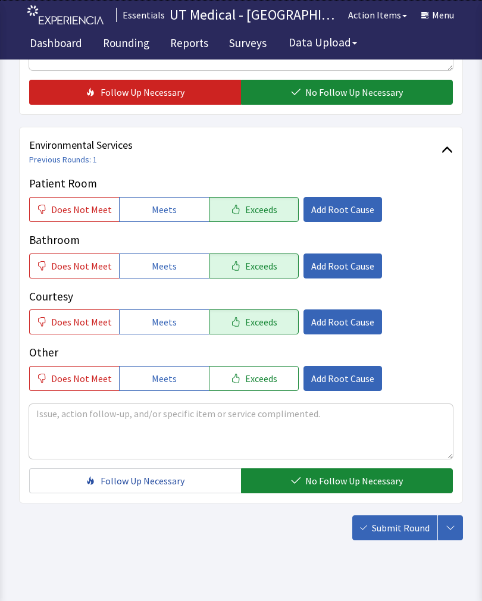
click at [399, 529] on span "Submit Round" at bounding box center [401, 528] width 58 height 14
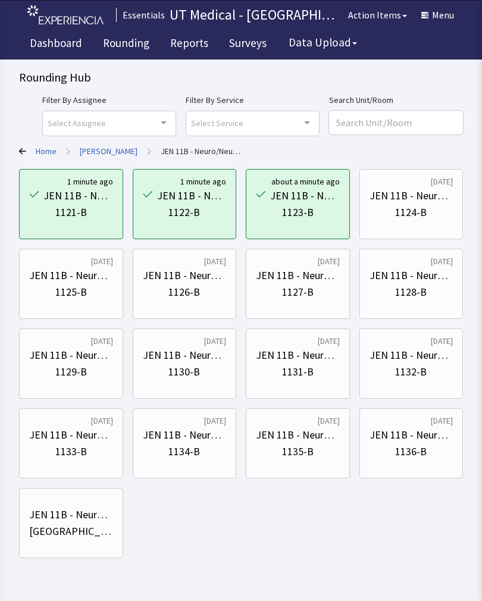
click at [424, 206] on div "1124-B" at bounding box center [411, 212] width 32 height 17
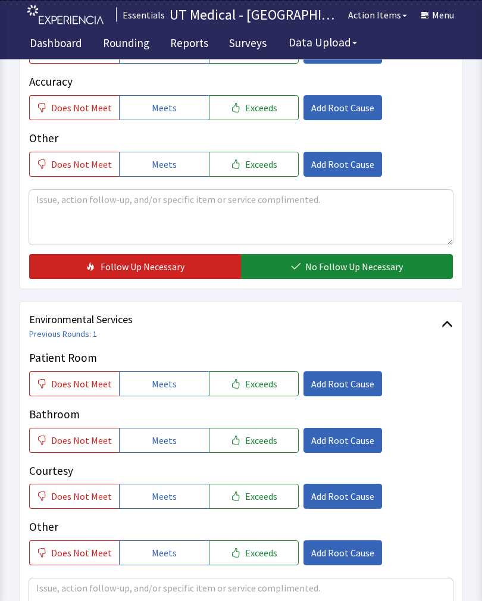
click at [264, 392] on button "Exceeds" at bounding box center [254, 384] width 90 height 25
click at [249, 441] on span "Exceeds" at bounding box center [261, 440] width 32 height 14
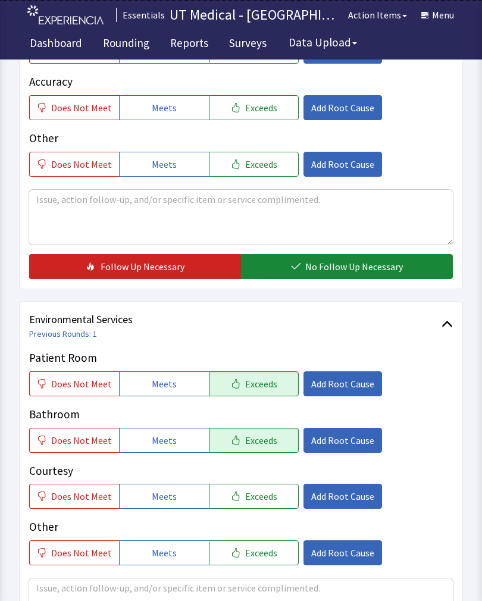
click at [256, 497] on span "Exceeds" at bounding box center [261, 496] width 32 height 14
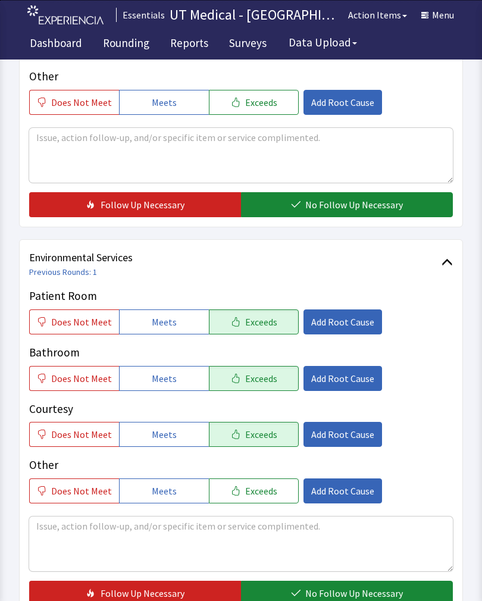
scroll to position [529, 0]
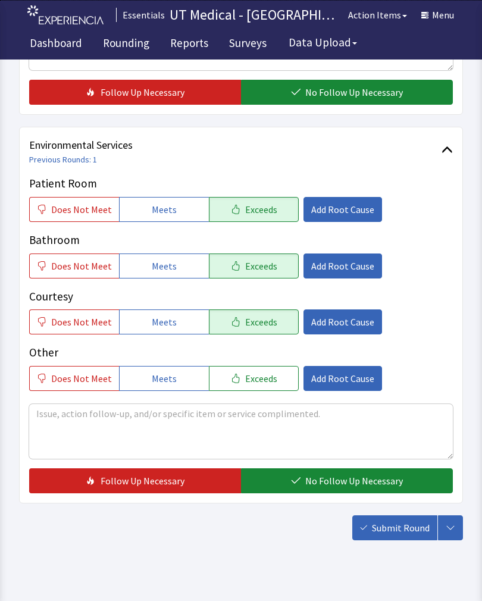
click at [343, 479] on span "No Follow Up Necessary" at bounding box center [354, 481] width 98 height 14
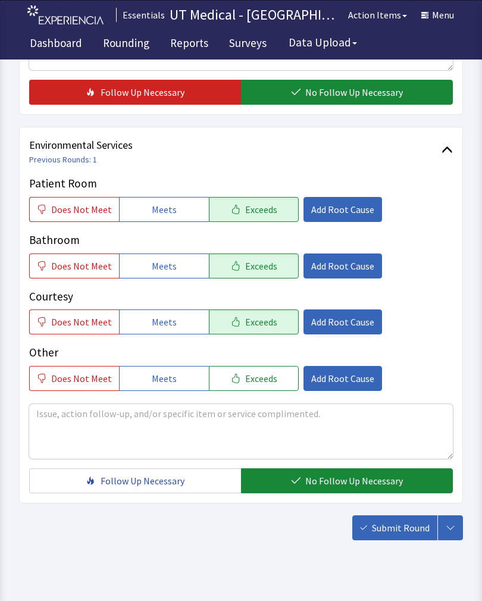
click at [407, 528] on span "Submit Round" at bounding box center [401, 528] width 58 height 14
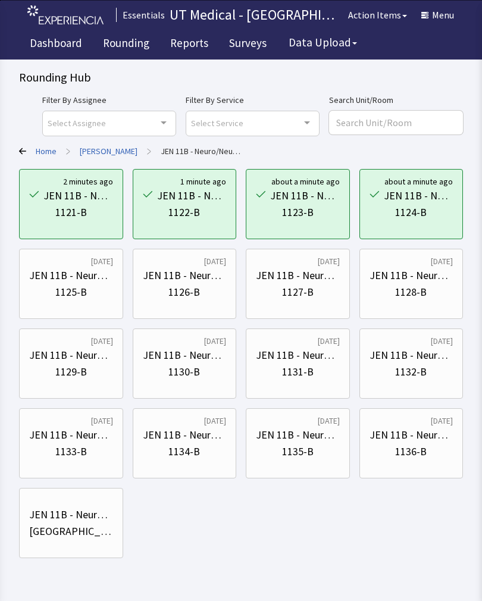
click at [91, 287] on div "1125-B" at bounding box center [71, 292] width 84 height 17
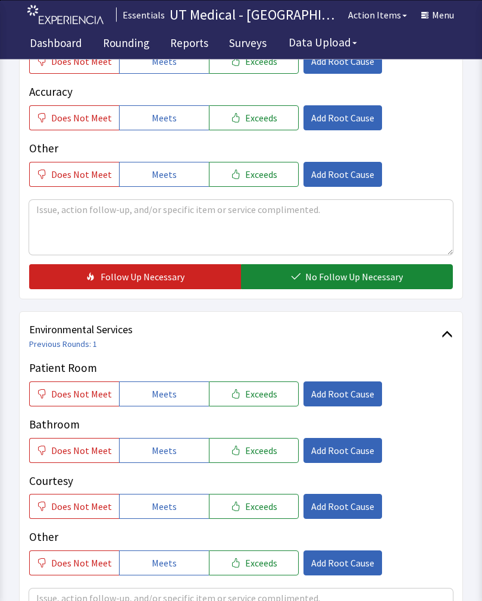
click at [255, 396] on span "Exceeds" at bounding box center [261, 394] width 32 height 14
click at [248, 460] on button "Exceeds" at bounding box center [254, 450] width 90 height 25
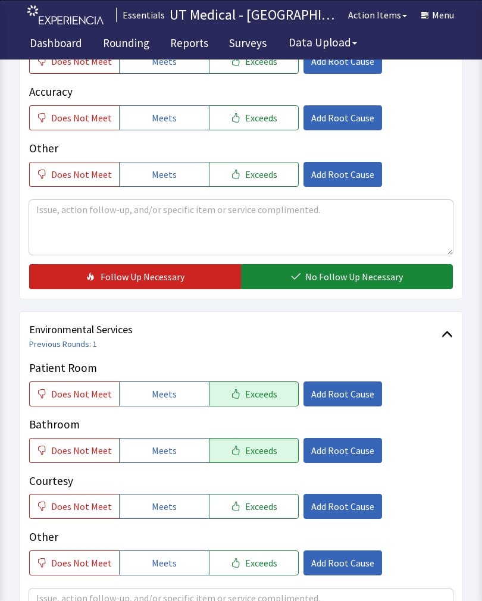
click at [253, 515] on button "Exceeds" at bounding box center [254, 506] width 90 height 25
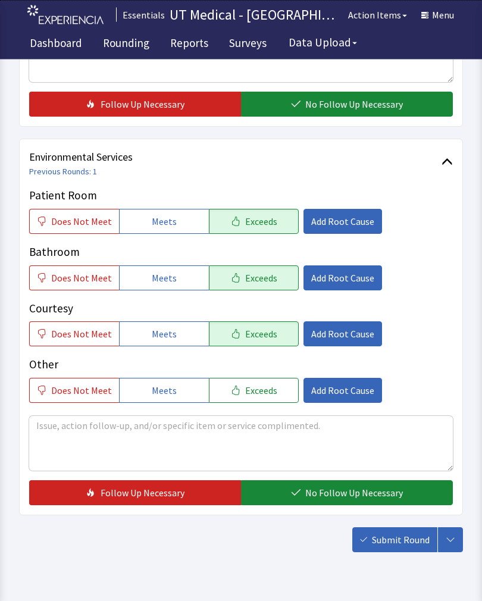
scroll to position [529, 0]
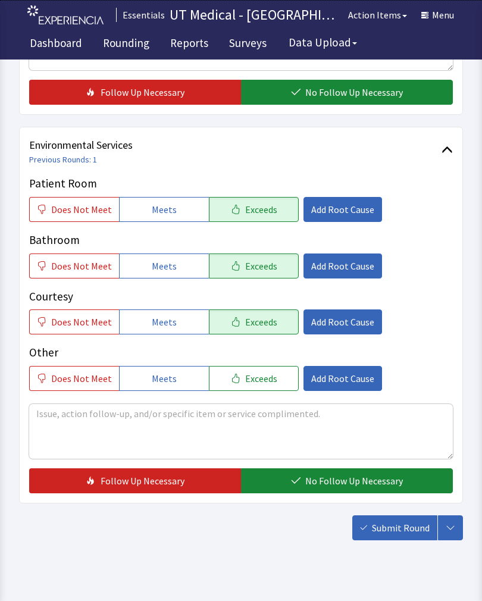
click at [341, 482] on span "No Follow Up Necessary" at bounding box center [354, 481] width 98 height 14
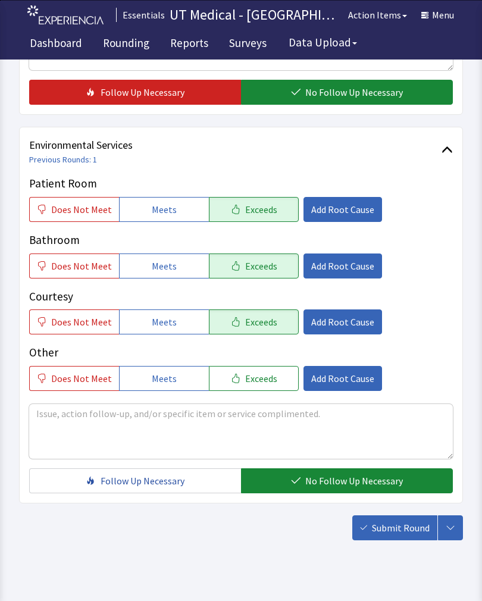
click at [394, 527] on span "Submit Round" at bounding box center [401, 528] width 58 height 14
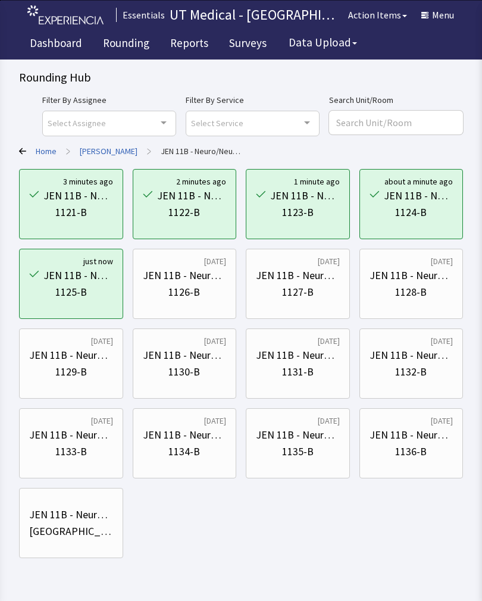
click at [187, 289] on div "1126-B" at bounding box center [184, 292] width 32 height 17
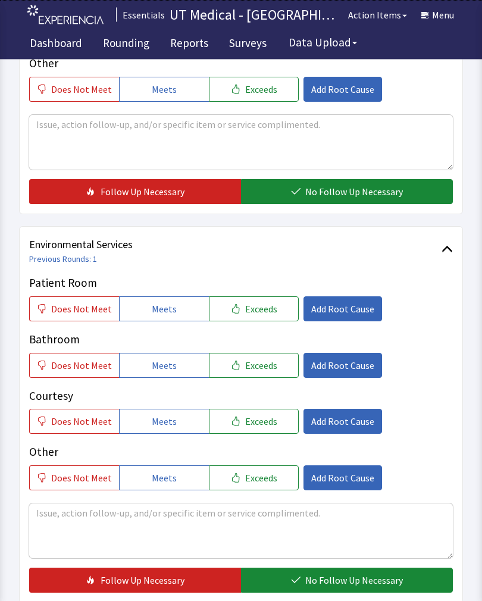
click at [264, 315] on span "Exceeds" at bounding box center [261, 309] width 32 height 14
click at [252, 374] on button "Exceeds" at bounding box center [254, 365] width 90 height 25
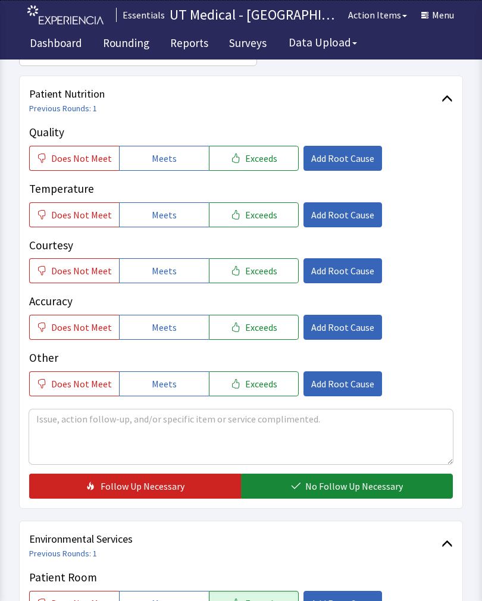
scroll to position [142, 0]
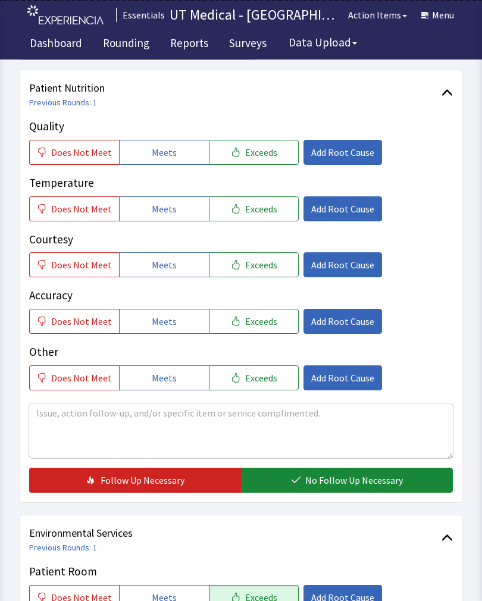
click at [276, 163] on button "Exceeds" at bounding box center [254, 152] width 90 height 25
click at [256, 213] on span "Exceeds" at bounding box center [261, 209] width 32 height 14
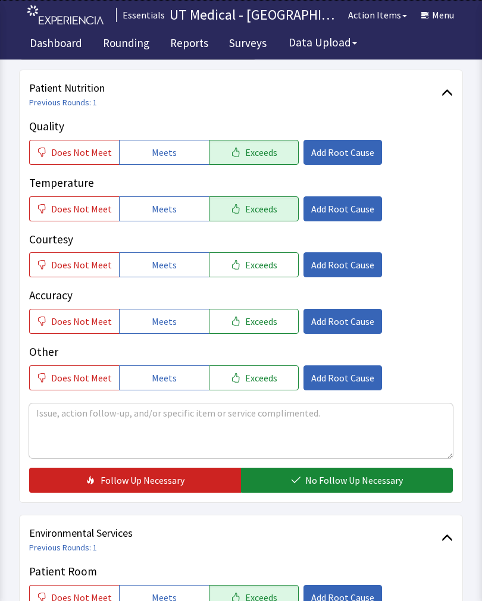
click at [262, 275] on button "Exceeds" at bounding box center [254, 264] width 90 height 25
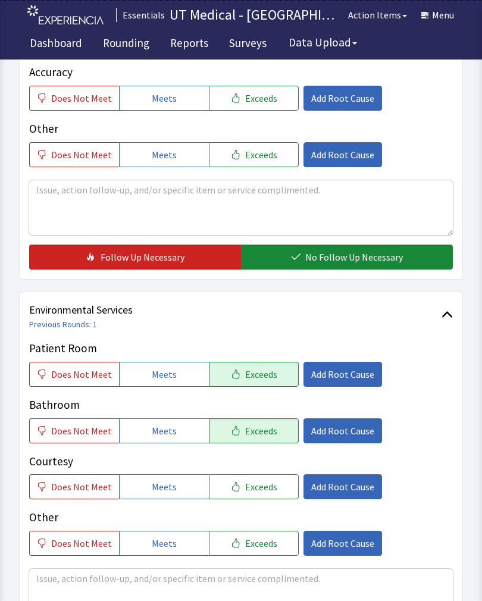
click at [366, 256] on span "No Follow Up Necessary" at bounding box center [354, 257] width 98 height 14
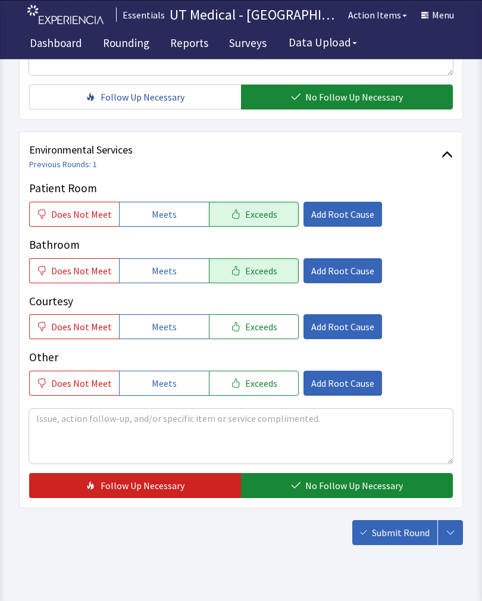
scroll to position [529, 0]
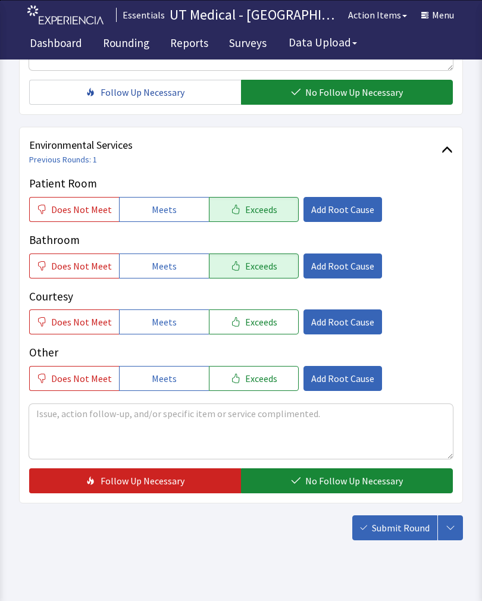
click at [340, 488] on span "No Follow Up Necessary" at bounding box center [354, 481] width 98 height 14
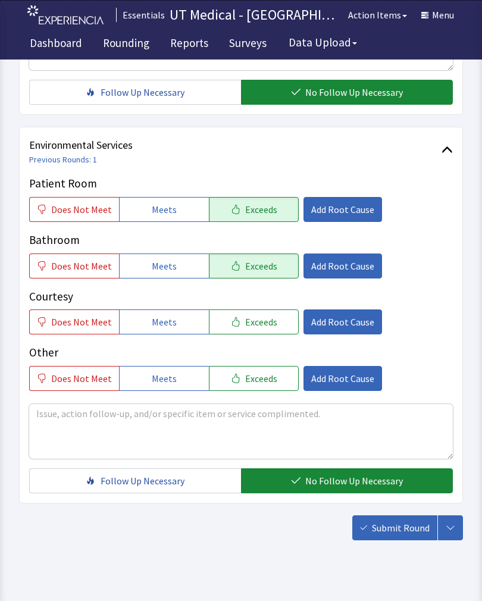
click at [407, 534] on span "Submit Round" at bounding box center [401, 528] width 58 height 14
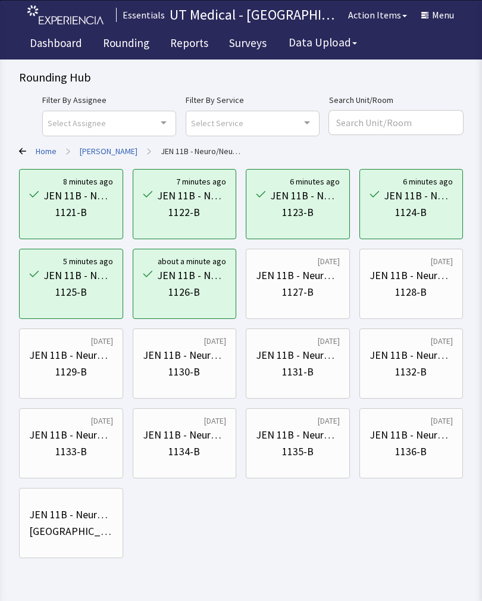
click at [311, 293] on div "1127-B" at bounding box center [298, 292] width 32 height 17
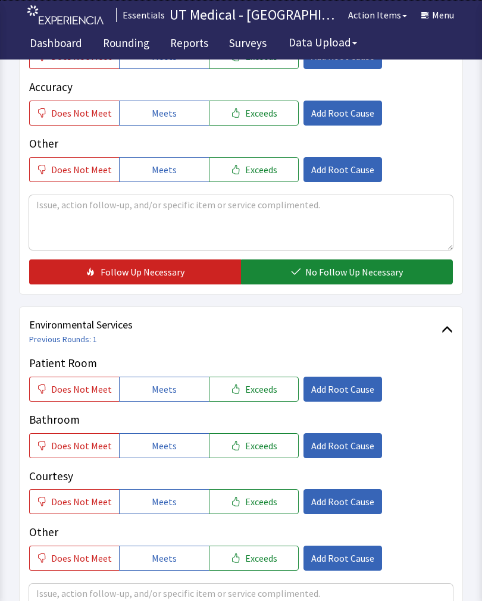
scroll to position [338, 0]
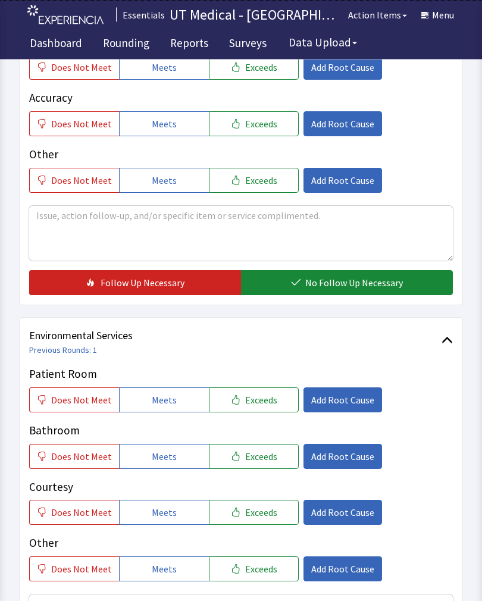
click at [269, 406] on button "Exceeds" at bounding box center [254, 400] width 90 height 25
click at [267, 462] on span "Exceeds" at bounding box center [261, 456] width 32 height 14
click at [267, 523] on button "Exceeds" at bounding box center [254, 512] width 90 height 25
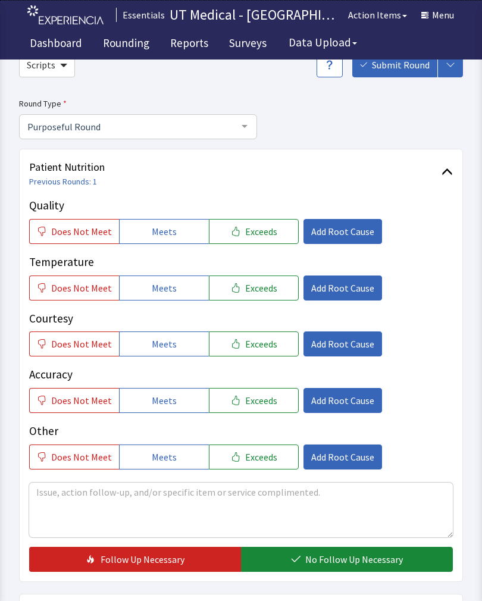
scroll to position [62, 0]
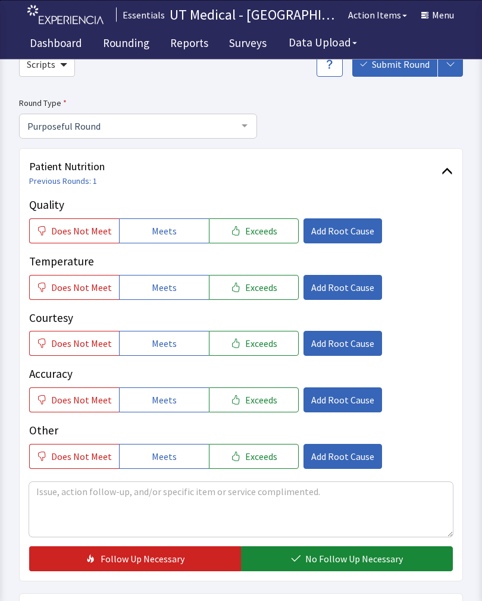
click at [262, 225] on span "Exceeds" at bounding box center [261, 231] width 32 height 14
click at [257, 282] on span "Exceeds" at bounding box center [261, 287] width 32 height 14
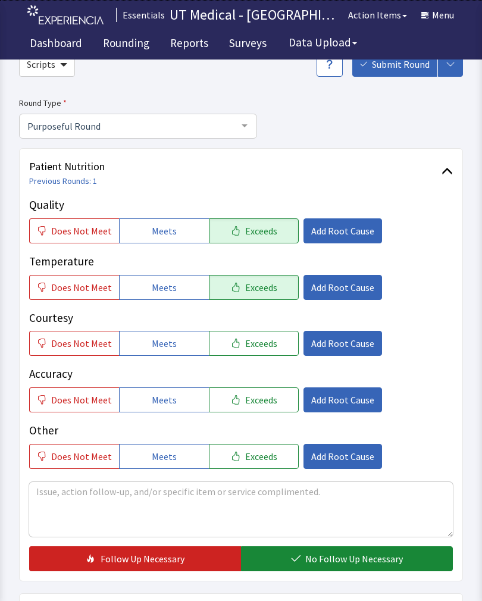
click at [253, 353] on button "Exceeds" at bounding box center [254, 343] width 90 height 25
click at [356, 556] on span "No Follow Up Necessary" at bounding box center [354, 558] width 98 height 14
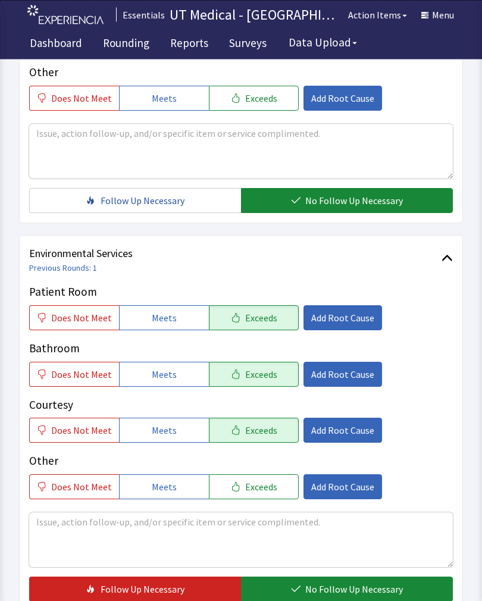
click at [343, 588] on span "No Follow Up Necessary" at bounding box center [354, 589] width 98 height 14
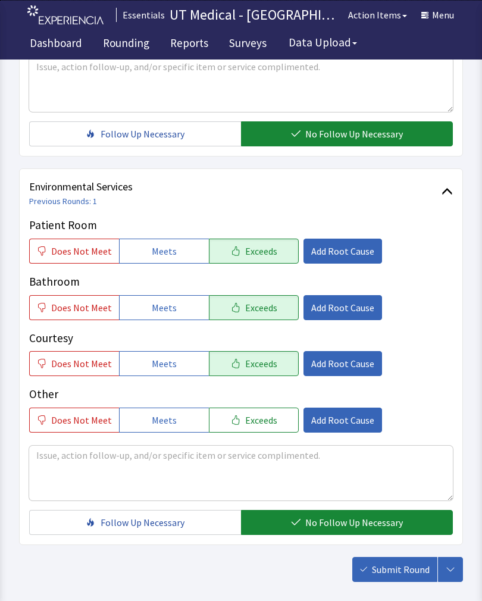
scroll to position [529, 0]
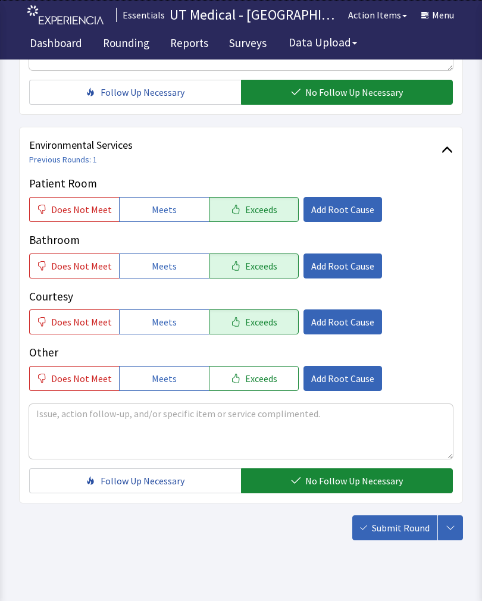
click at [400, 522] on span "Submit Round" at bounding box center [401, 528] width 58 height 14
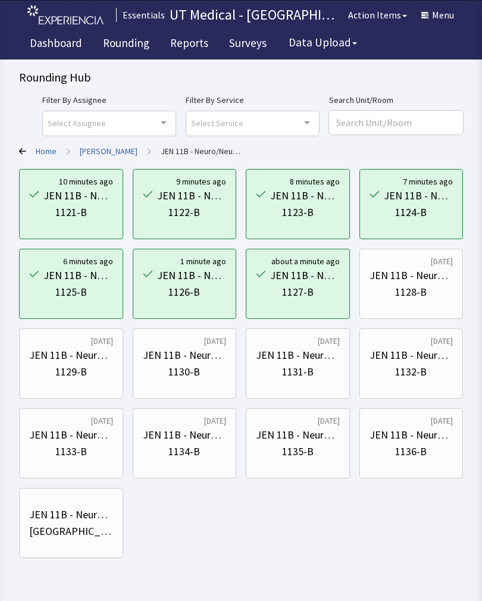
click at [422, 272] on div "JEN 11B - Neuro/Neuro Surg" at bounding box center [411, 275] width 84 height 17
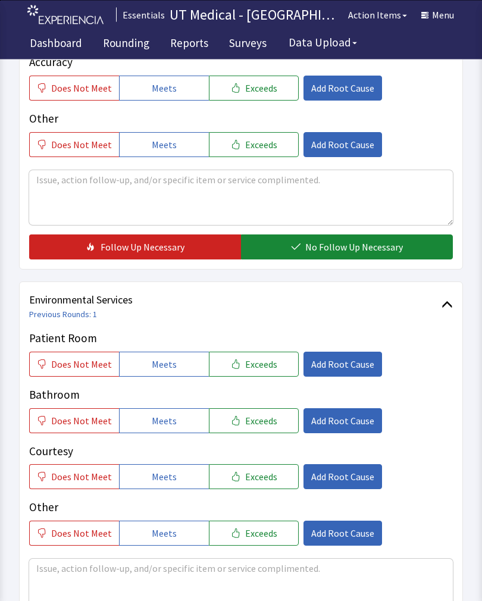
scroll to position [372, 0]
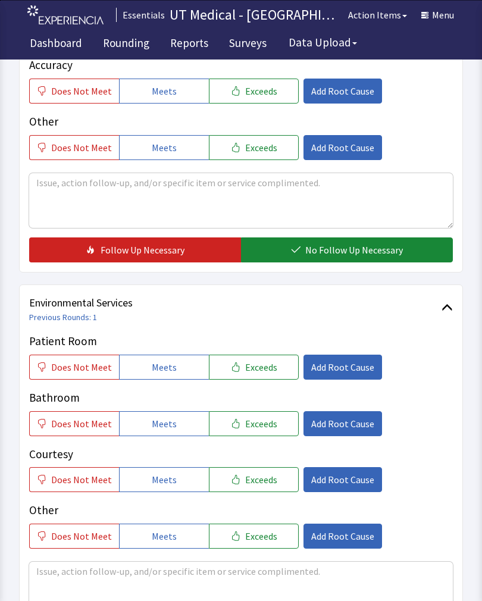
click at [274, 370] on button "Exceeds" at bounding box center [254, 367] width 90 height 25
click at [271, 432] on button "Exceeds" at bounding box center [254, 423] width 90 height 25
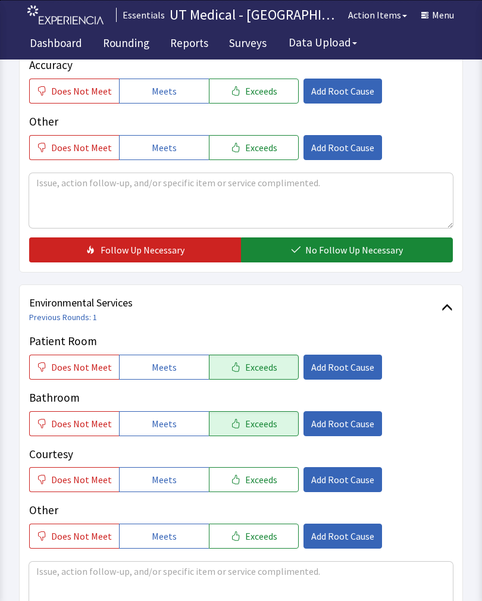
click at [268, 490] on button "Exceeds" at bounding box center [254, 479] width 90 height 25
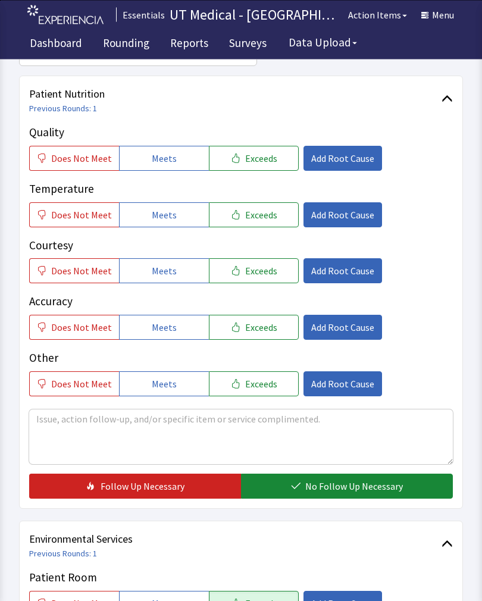
scroll to position [136, 0]
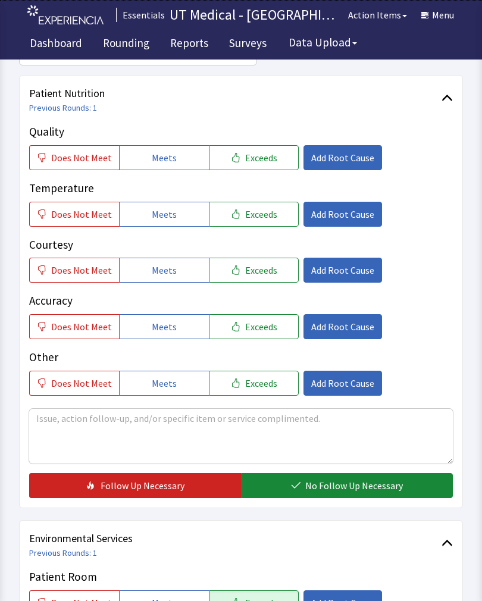
click at [264, 152] on span "Exceeds" at bounding box center [261, 158] width 32 height 14
click at [264, 224] on button "Exceeds" at bounding box center [254, 214] width 90 height 25
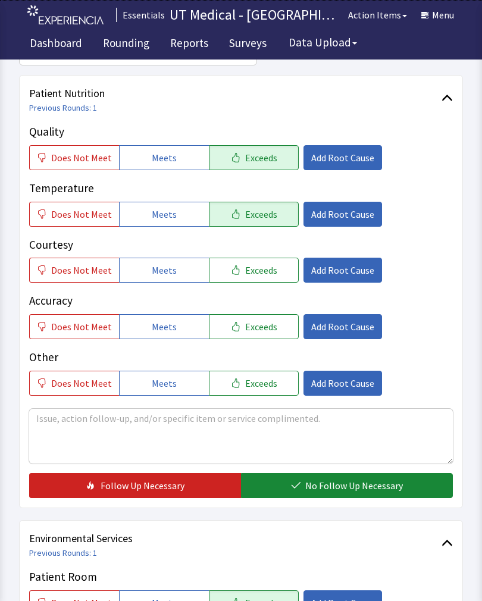
click at [261, 271] on span "Exceeds" at bounding box center [261, 270] width 32 height 14
click at [354, 476] on button "No Follow Up Necessary" at bounding box center [347, 485] width 212 height 25
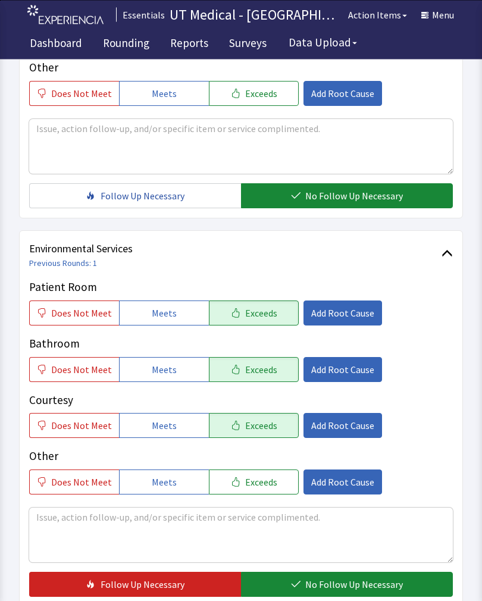
scroll to position [428, 0]
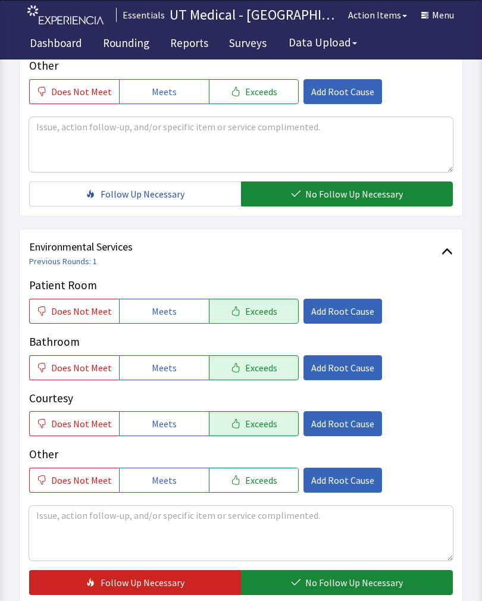
click at [340, 578] on span "No Follow Up Necessary" at bounding box center [354, 582] width 98 height 14
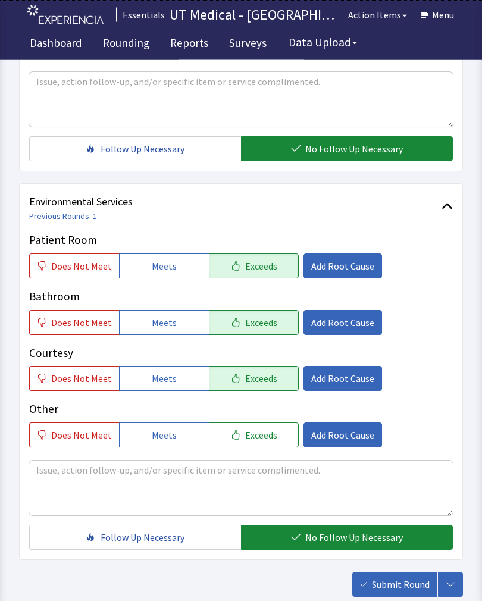
scroll to position [529, 0]
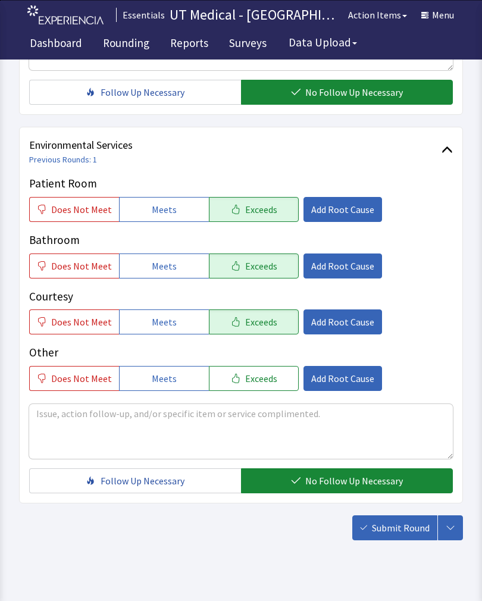
click at [402, 525] on span "Submit Round" at bounding box center [401, 528] width 58 height 14
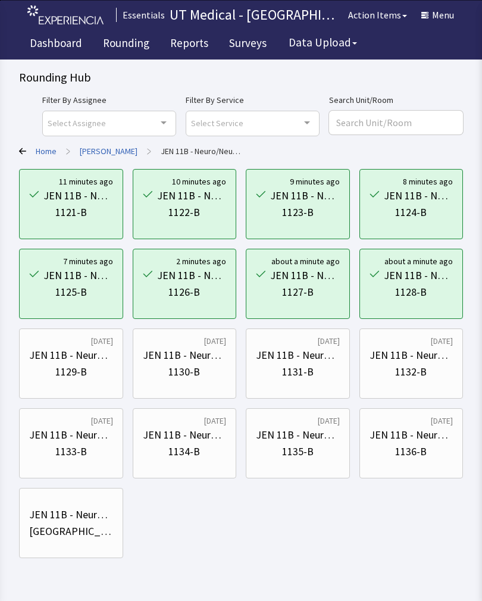
click at [64, 367] on div "1129-B" at bounding box center [71, 371] width 32 height 17
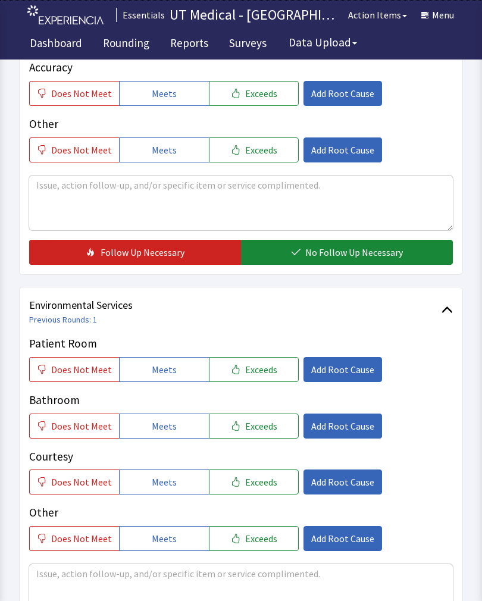
scroll to position [369, 0]
click at [262, 369] on span "Exceeds" at bounding box center [261, 370] width 32 height 14
click at [265, 422] on span "Exceeds" at bounding box center [261, 426] width 32 height 14
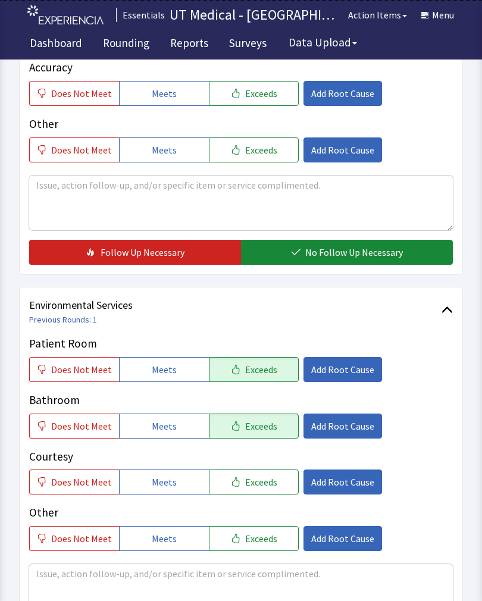
click at [259, 489] on button "Exceeds" at bounding box center [254, 481] width 90 height 25
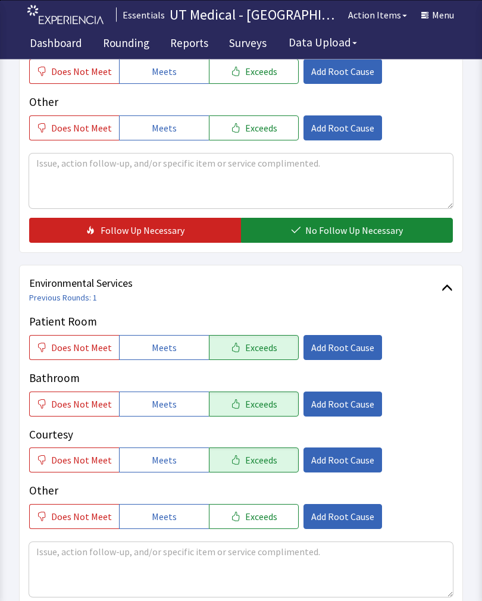
scroll to position [529, 0]
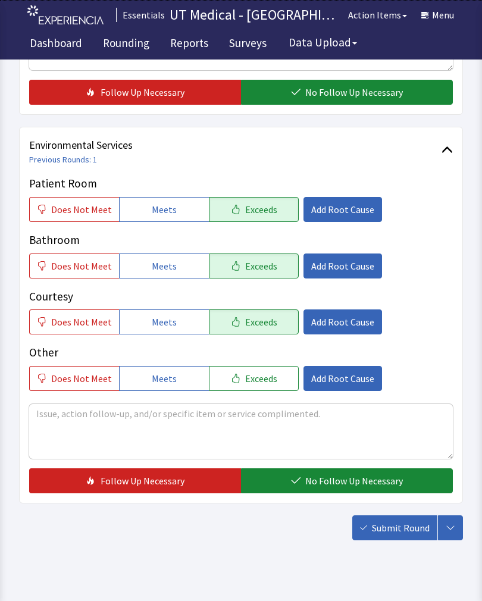
click at [328, 482] on span "No Follow Up Necessary" at bounding box center [354, 481] width 98 height 14
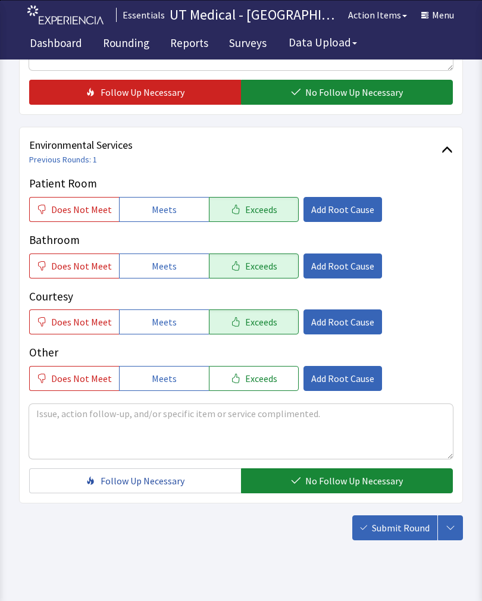
click at [413, 533] on span "Submit Round" at bounding box center [401, 528] width 58 height 14
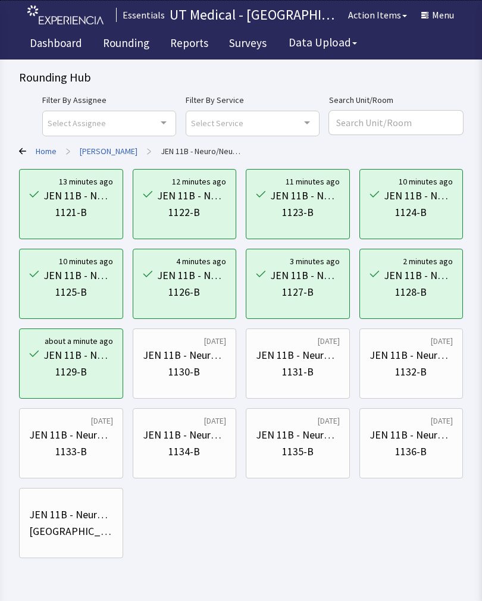
click at [202, 366] on div "1130-B" at bounding box center [185, 371] width 84 height 17
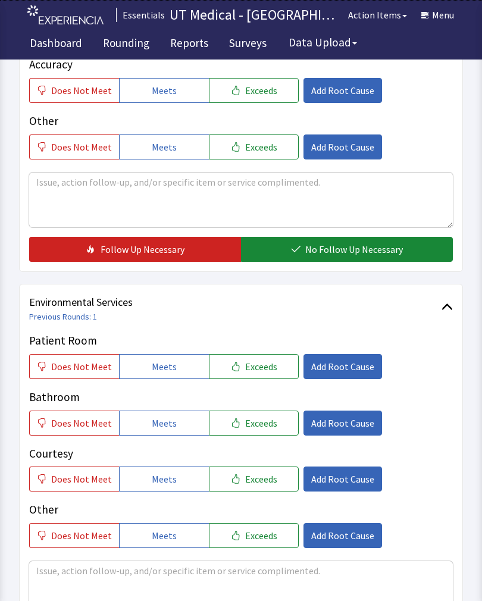
scroll to position [371, 0]
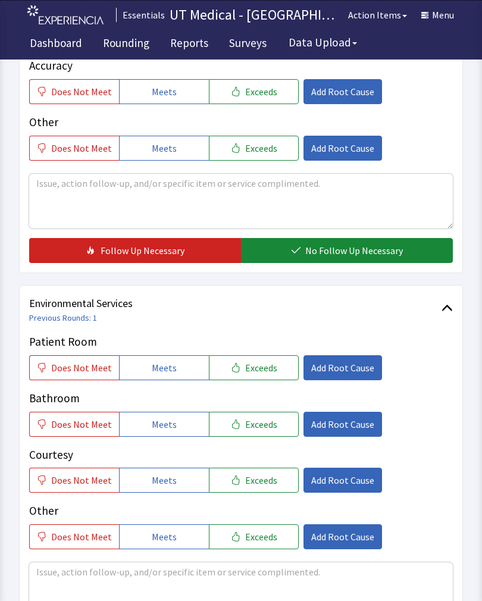
click at [269, 374] on button "Exceeds" at bounding box center [254, 367] width 90 height 25
click at [258, 434] on button "Exceeds" at bounding box center [254, 424] width 90 height 25
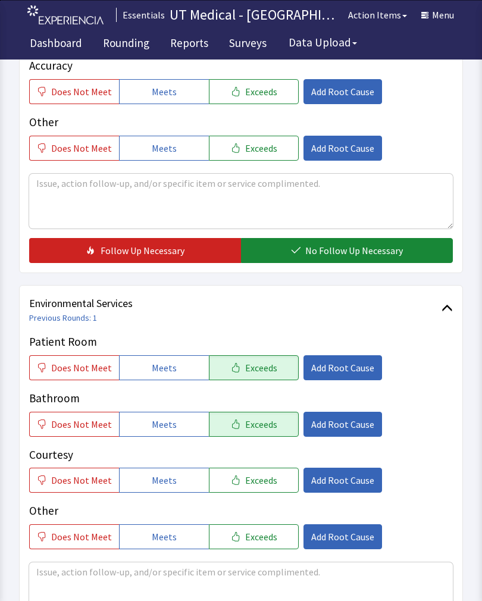
click at [258, 488] on button "Exceeds" at bounding box center [254, 480] width 90 height 25
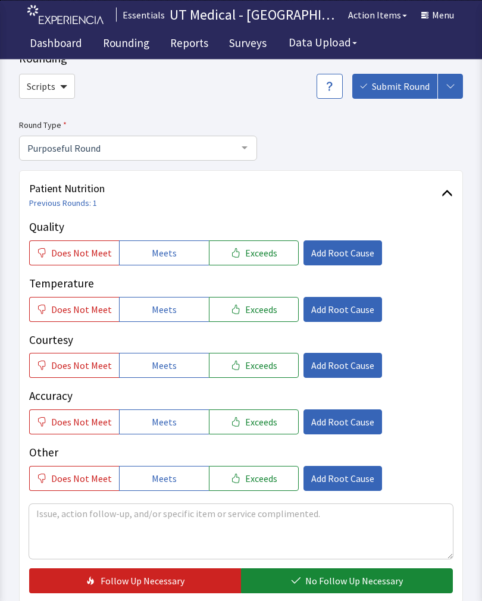
scroll to position [41, 0]
click at [265, 261] on button "Exceeds" at bounding box center [254, 252] width 90 height 25
click at [260, 310] on span "Exceeds" at bounding box center [261, 309] width 32 height 14
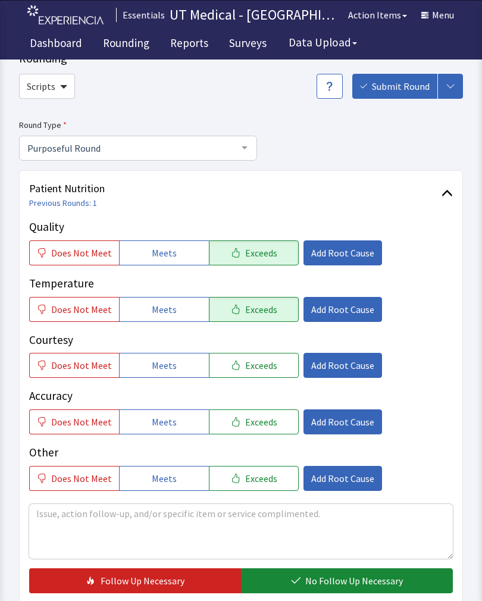
click at [262, 374] on button "Exceeds" at bounding box center [254, 365] width 90 height 25
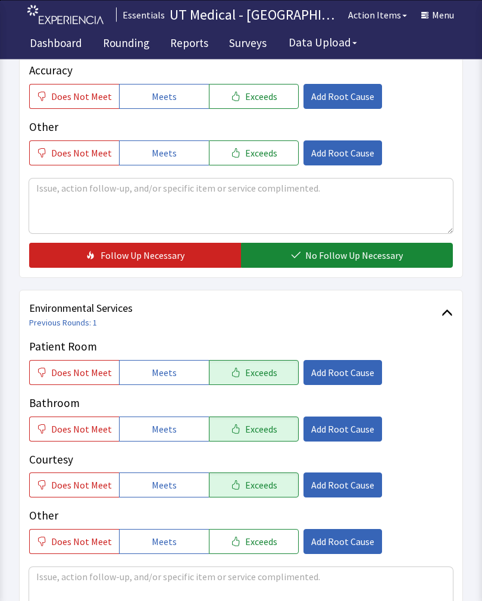
click at [367, 250] on span "No Follow Up Necessary" at bounding box center [354, 256] width 98 height 14
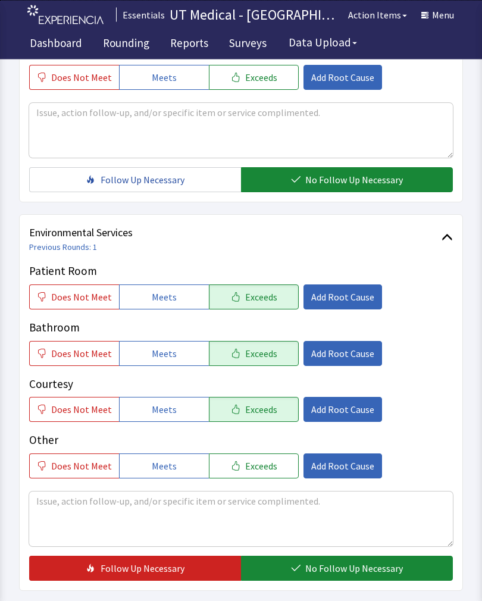
scroll to position [529, 0]
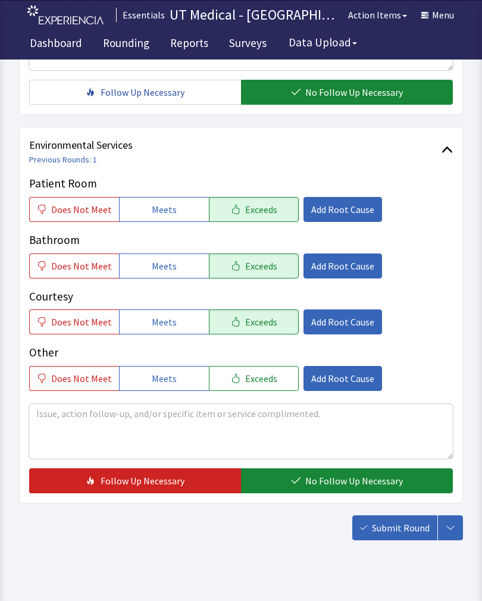
click at [347, 477] on span "No Follow Up Necessary" at bounding box center [354, 481] width 98 height 14
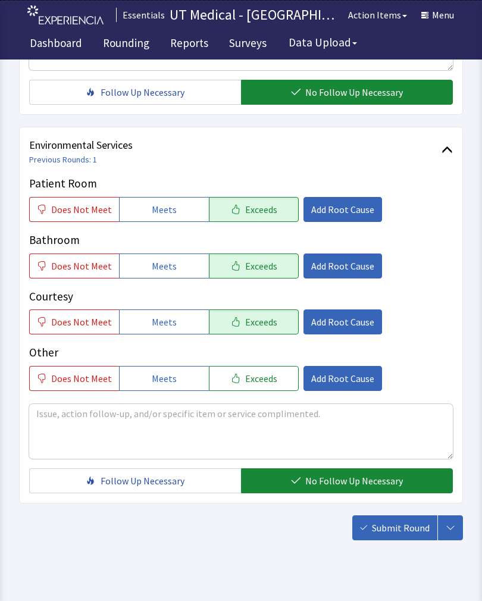
click at [403, 530] on span "Submit Round" at bounding box center [401, 528] width 58 height 14
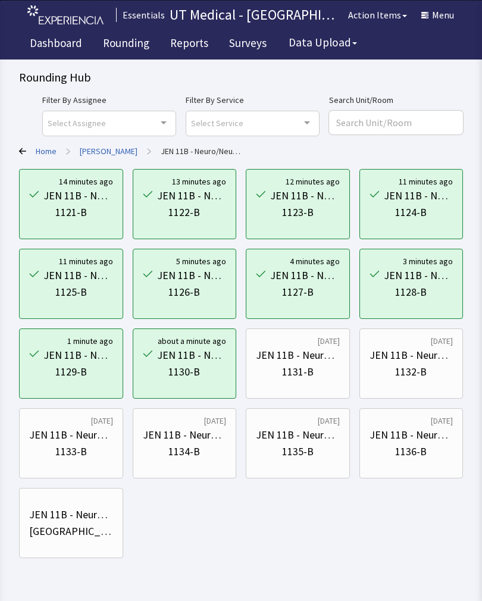
click at [426, 363] on div "1132-B" at bounding box center [411, 371] width 32 height 17
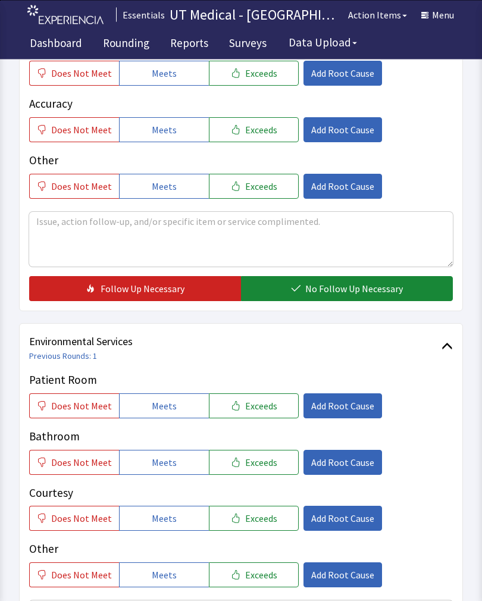
scroll to position [328, 0]
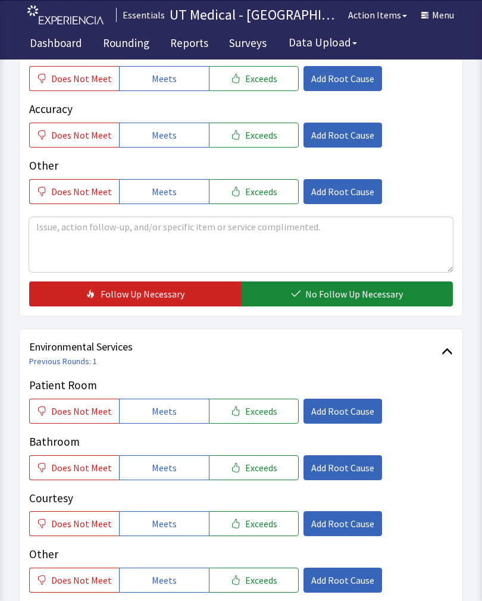
click at [269, 409] on button "Exceeds" at bounding box center [254, 411] width 90 height 25
click at [265, 468] on span "Exceeds" at bounding box center [261, 467] width 32 height 14
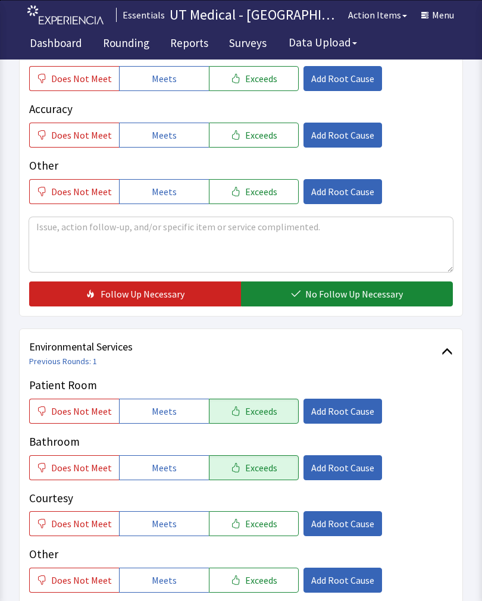
click at [273, 521] on button "Exceeds" at bounding box center [254, 523] width 90 height 25
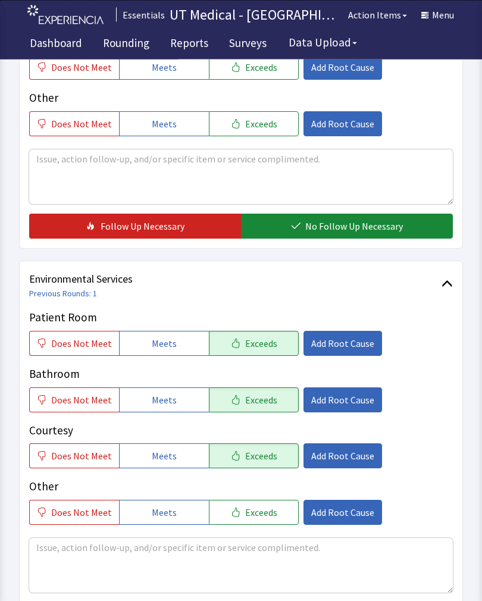
scroll to position [529, 0]
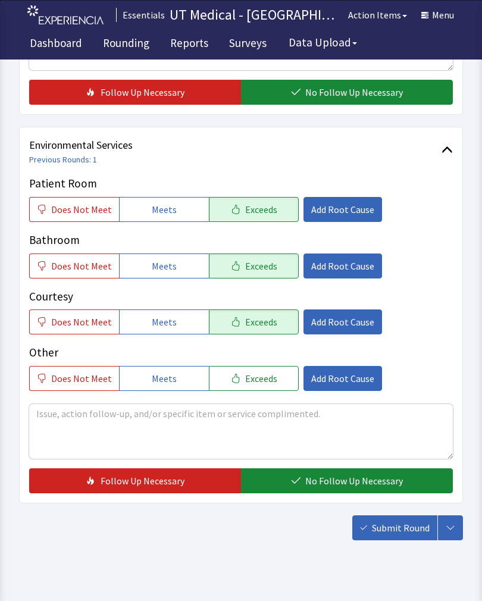
click at [341, 479] on span "No Follow Up Necessary" at bounding box center [354, 481] width 98 height 14
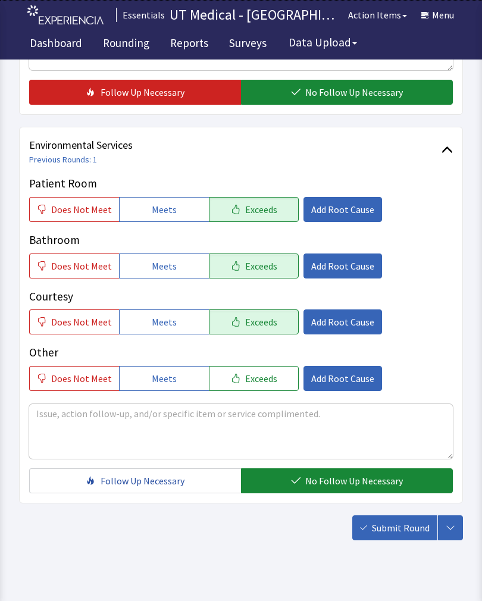
click at [391, 526] on span "Submit Round" at bounding box center [401, 528] width 58 height 14
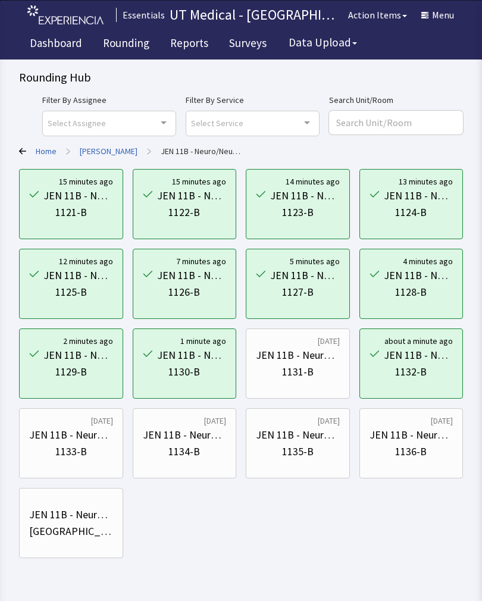
click at [71, 438] on div "JEN 11B - Neuro/Neuro Surg" at bounding box center [71, 435] width 84 height 17
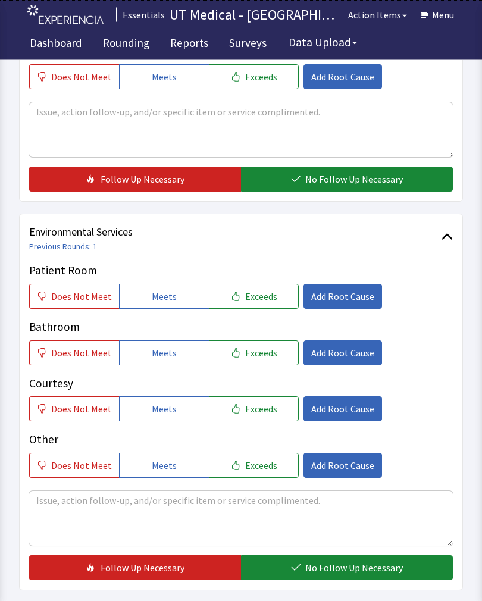
scroll to position [442, 0]
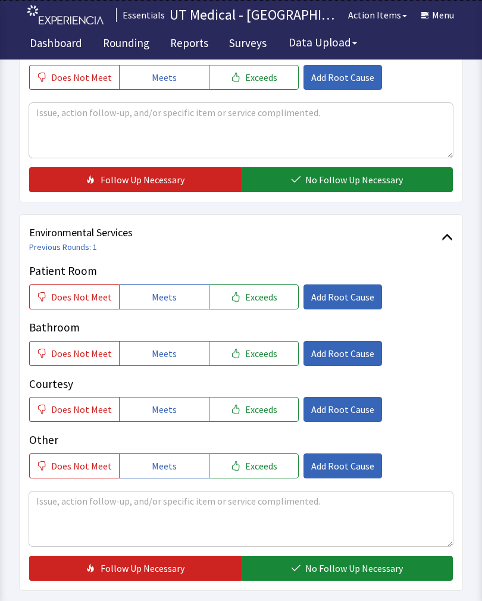
click at [271, 287] on button "Exceeds" at bounding box center [254, 296] width 90 height 25
click at [262, 408] on span "Exceeds" at bounding box center [261, 409] width 32 height 14
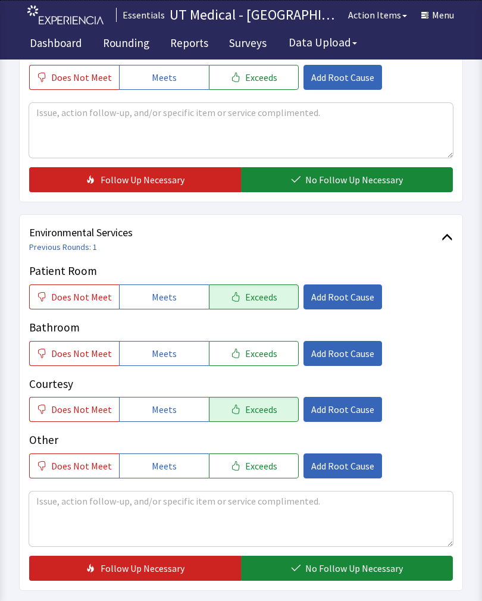
click at [265, 344] on button "Exceeds" at bounding box center [254, 353] width 90 height 25
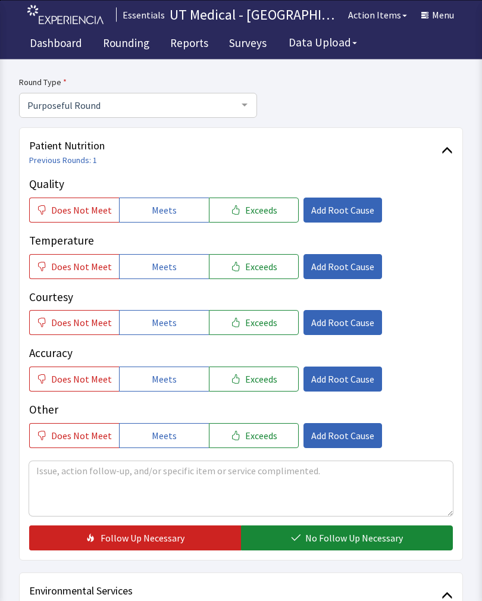
click at [253, 198] on button "Exceeds" at bounding box center [254, 210] width 90 height 25
click at [260, 275] on button "Exceeds" at bounding box center [254, 266] width 90 height 25
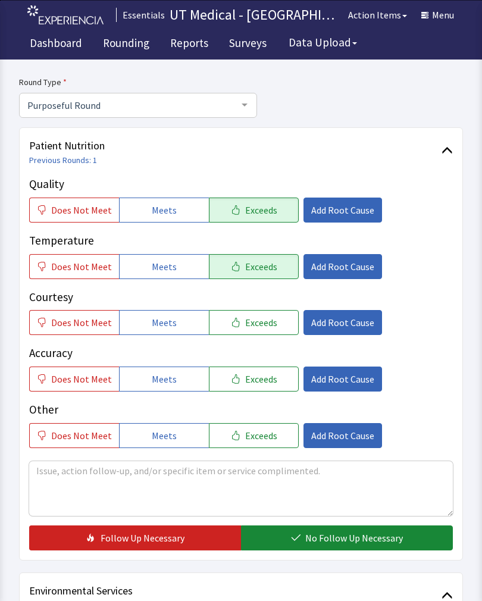
click at [262, 333] on button "Exceeds" at bounding box center [254, 322] width 90 height 25
click at [344, 532] on span "No Follow Up Necessary" at bounding box center [354, 538] width 98 height 14
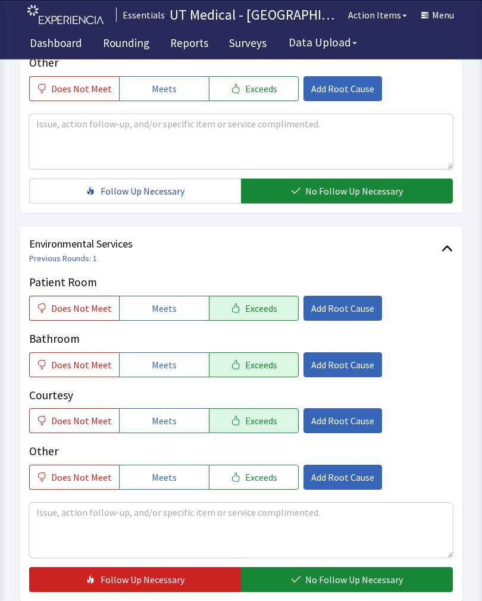
scroll to position [436, 0]
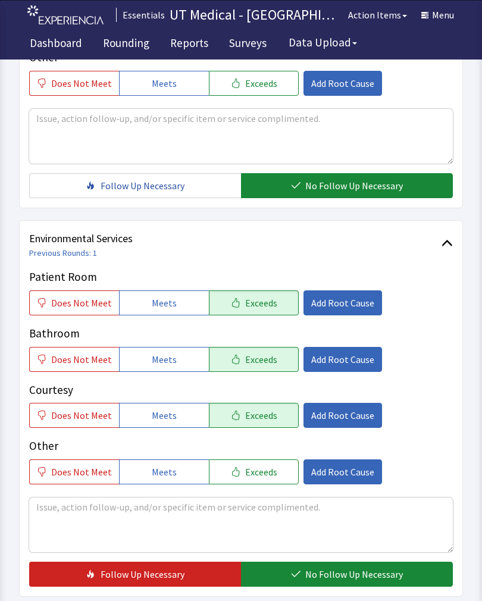
click at [349, 568] on span "No Follow Up Necessary" at bounding box center [354, 574] width 98 height 14
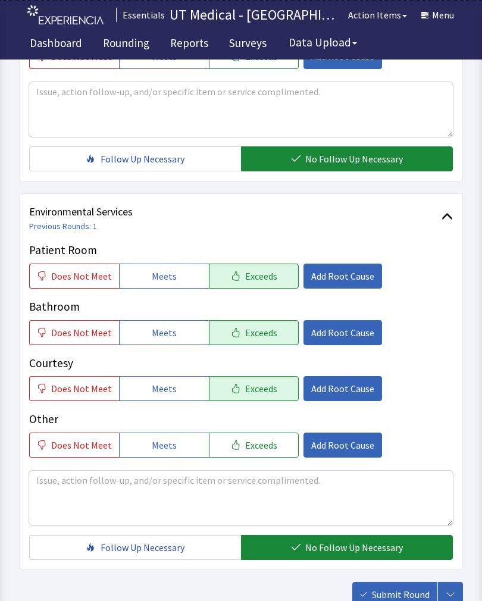
scroll to position [529, 0]
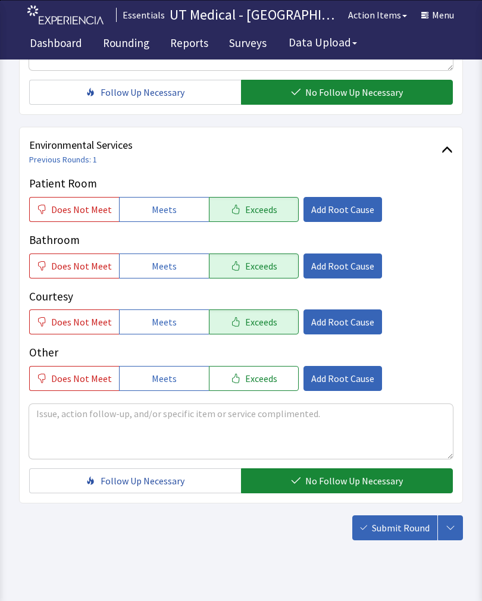
click at [406, 522] on span "Submit Round" at bounding box center [401, 528] width 58 height 14
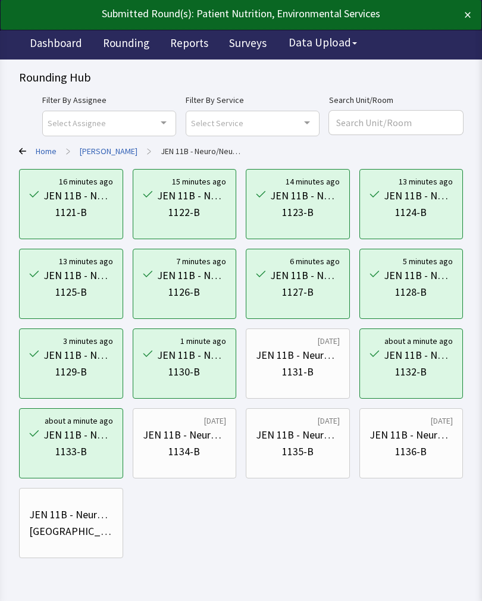
click at [196, 444] on div "1134-B" at bounding box center [184, 451] width 32 height 17
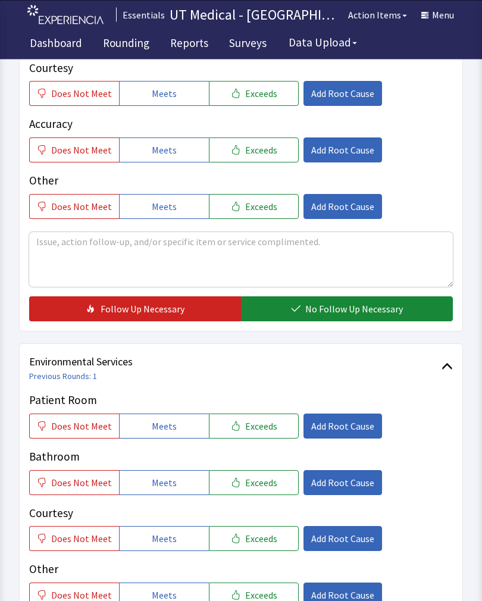
scroll to position [311, 0]
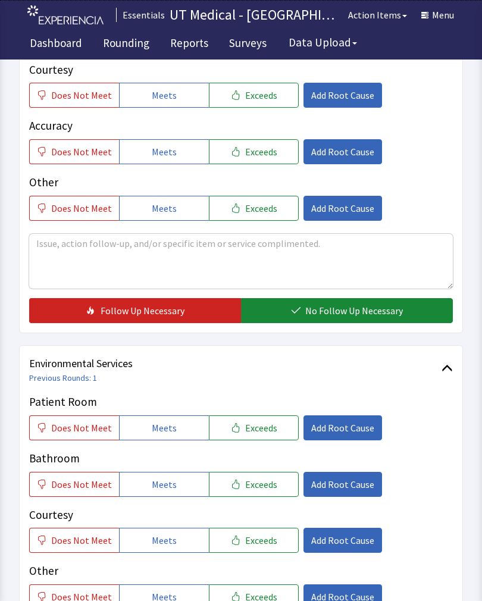
click at [265, 434] on button "Exceeds" at bounding box center [254, 427] width 90 height 25
click at [266, 482] on span "Exceeds" at bounding box center [261, 484] width 32 height 14
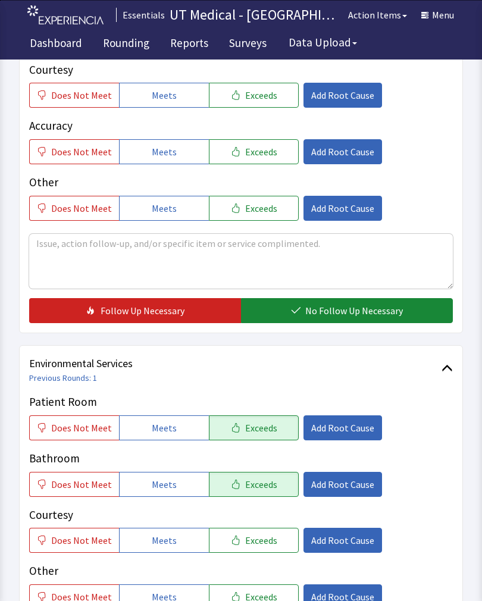
click at [259, 537] on span "Exceeds" at bounding box center [261, 540] width 32 height 14
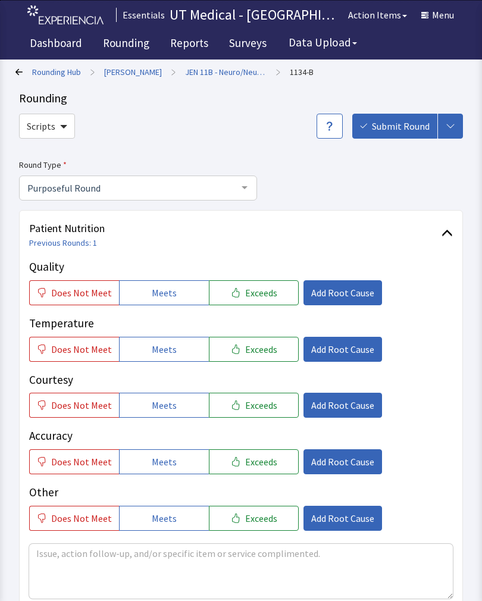
scroll to position [2, 0]
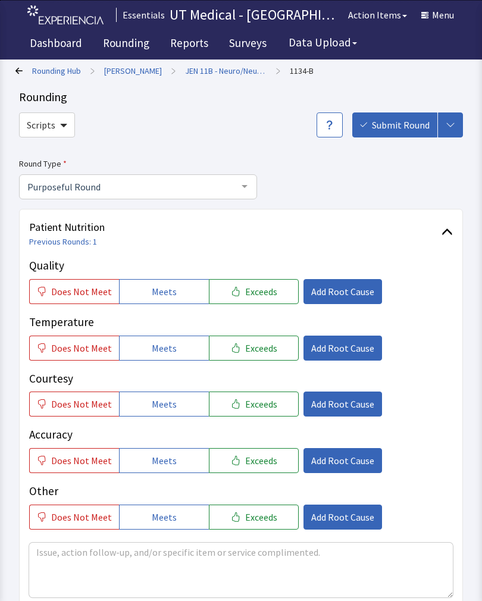
click at [261, 283] on button "Exceeds" at bounding box center [254, 291] width 90 height 25
click at [259, 353] on span "Exceeds" at bounding box center [261, 348] width 32 height 14
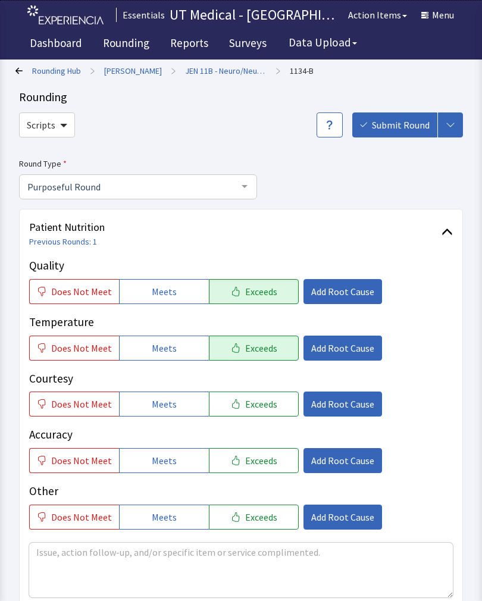
click at [260, 397] on span "Exceeds" at bounding box center [261, 404] width 32 height 14
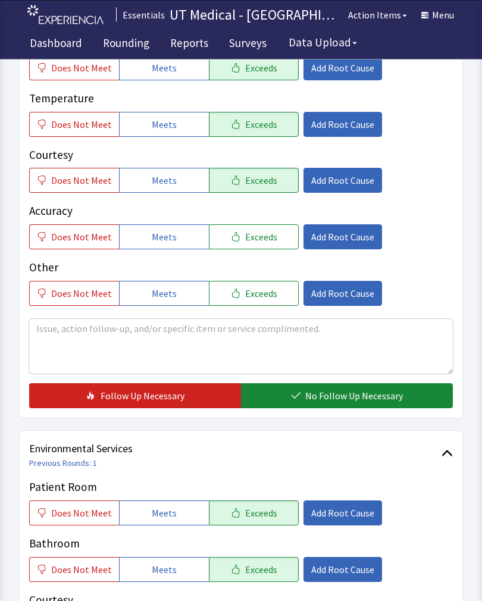
click at [356, 399] on span "No Follow Up Necessary" at bounding box center [354, 396] width 98 height 14
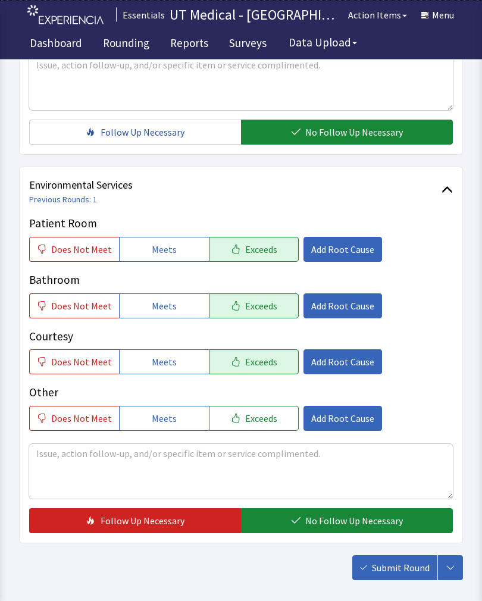
scroll to position [493, 0]
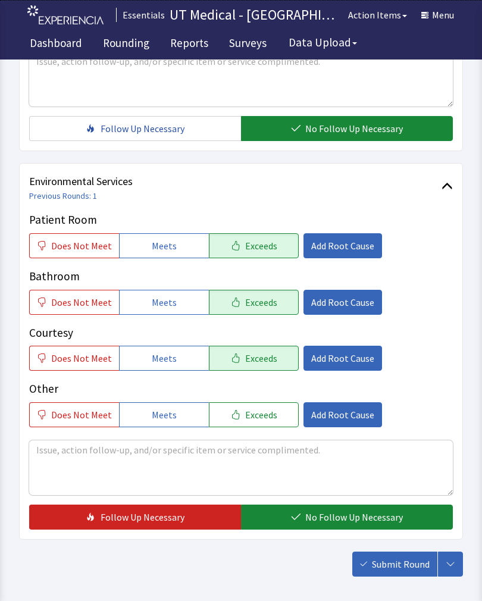
click at [341, 522] on span "No Follow Up Necessary" at bounding box center [354, 517] width 98 height 14
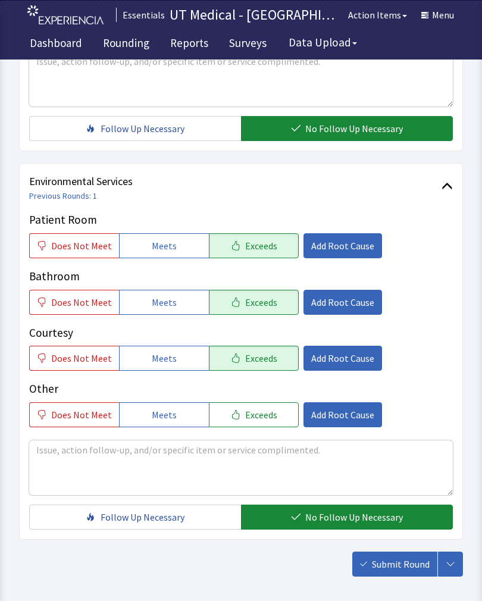
click at [403, 566] on span "Submit Round" at bounding box center [401, 564] width 58 height 14
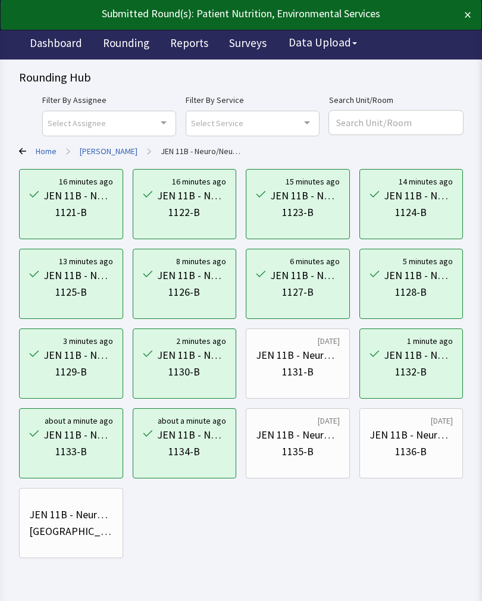
click at [290, 440] on div "JEN 11B - Neuro/Neuro Surg" at bounding box center [298, 435] width 84 height 17
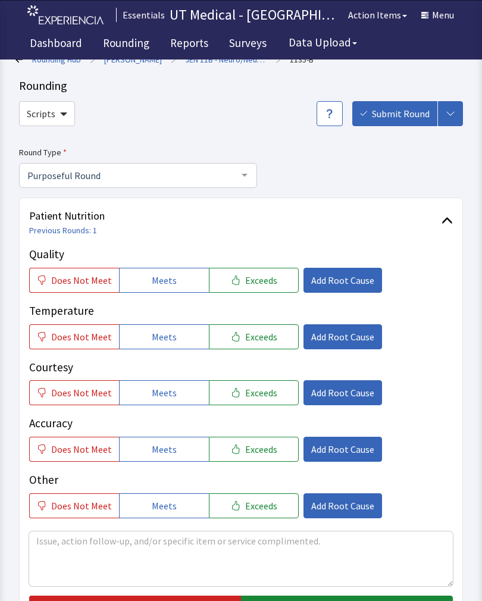
scroll to position [14, 0]
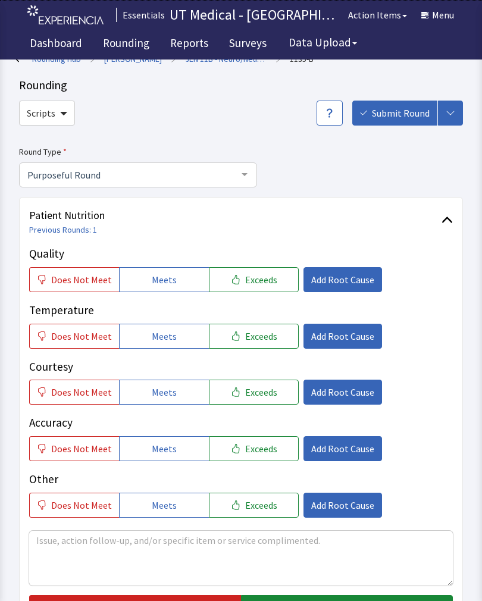
click at [270, 286] on button "Exceeds" at bounding box center [254, 279] width 90 height 25
click at [265, 331] on span "Exceeds" at bounding box center [261, 336] width 32 height 14
click at [266, 390] on span "Exceeds" at bounding box center [261, 392] width 32 height 14
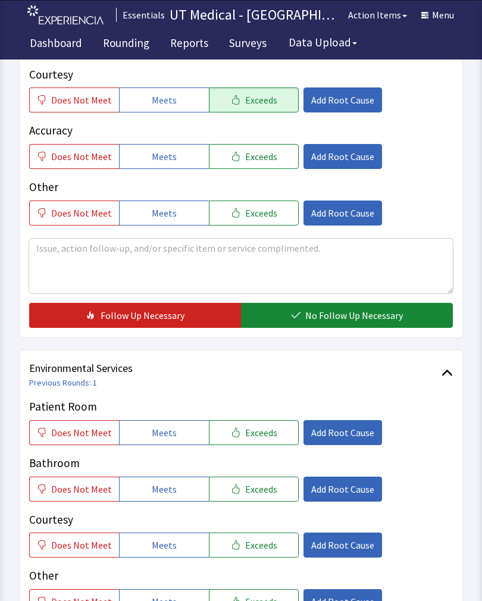
click at [358, 315] on span "No Follow Up Necessary" at bounding box center [354, 315] width 98 height 14
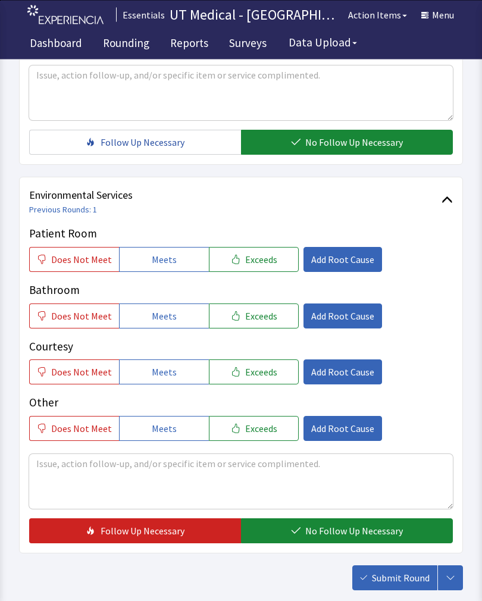
scroll to position [481, 0]
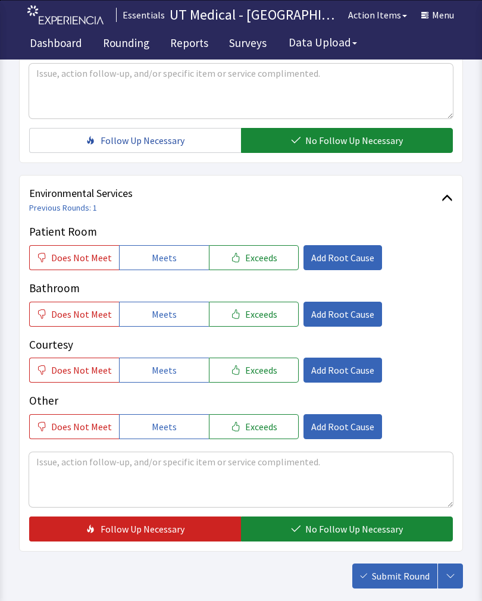
click at [262, 252] on span "Exceeds" at bounding box center [261, 257] width 32 height 14
click at [260, 296] on div "Bathroom Does Not Meet Meets Exceeds Add Root Cause" at bounding box center [241, 303] width 424 height 47
click at [250, 353] on div "Courtesy Does Not Meet Meets Exceeds Add Root Cause" at bounding box center [241, 359] width 424 height 47
click at [256, 308] on span "Exceeds" at bounding box center [261, 314] width 32 height 14
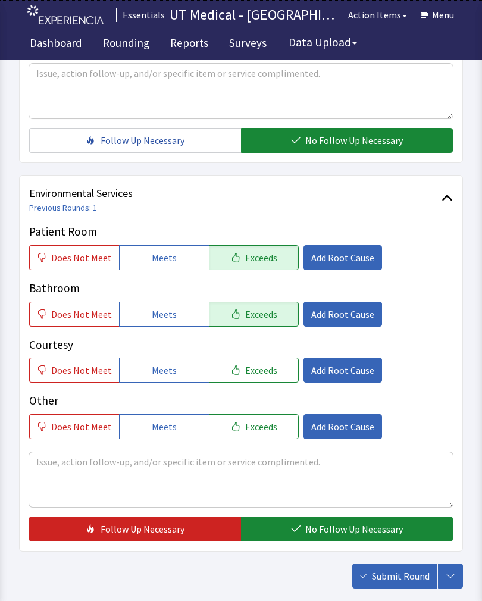
click at [262, 366] on span "Exceeds" at bounding box center [261, 370] width 32 height 14
click at [333, 528] on span "No Follow Up Necessary" at bounding box center [354, 529] width 98 height 14
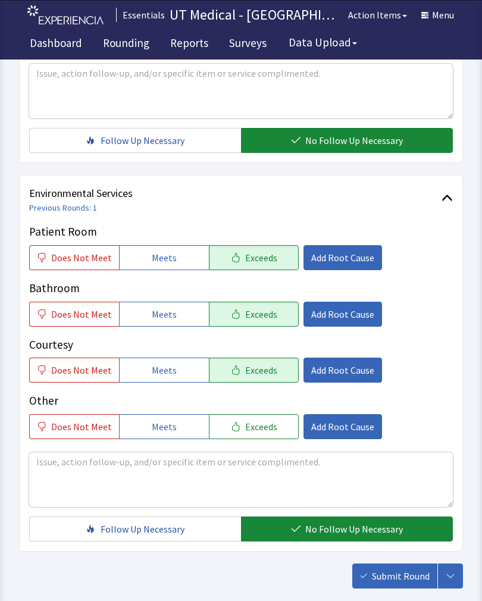
click at [396, 576] on span "Submit Round" at bounding box center [401, 576] width 58 height 14
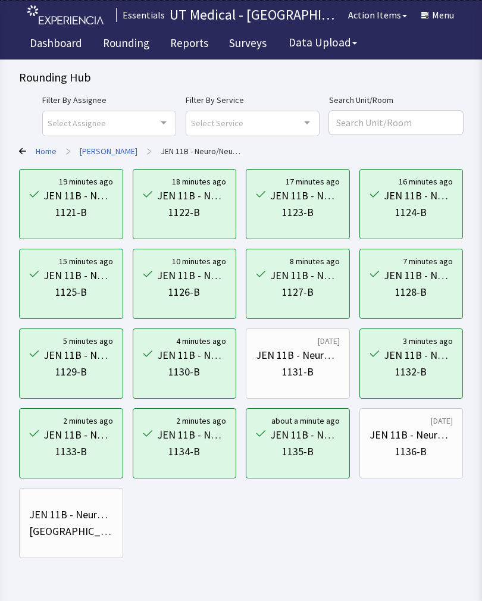
click at [424, 452] on div "1136-B" at bounding box center [411, 451] width 32 height 17
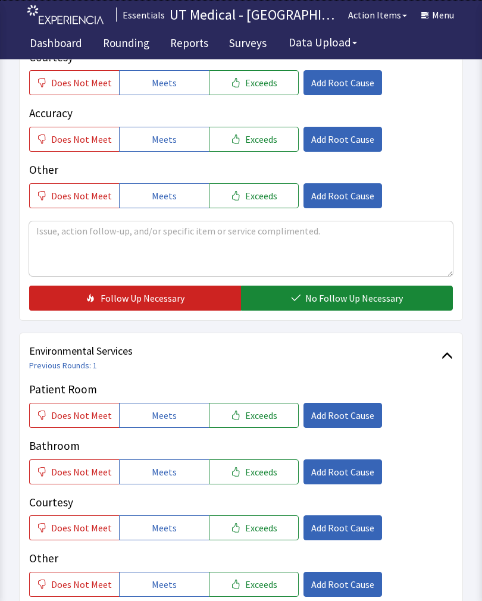
click at [253, 419] on span "Exceeds" at bounding box center [261, 416] width 32 height 14
click at [260, 481] on button "Exceeds" at bounding box center [254, 471] width 90 height 25
click at [265, 534] on button "Exceeds" at bounding box center [254, 527] width 90 height 25
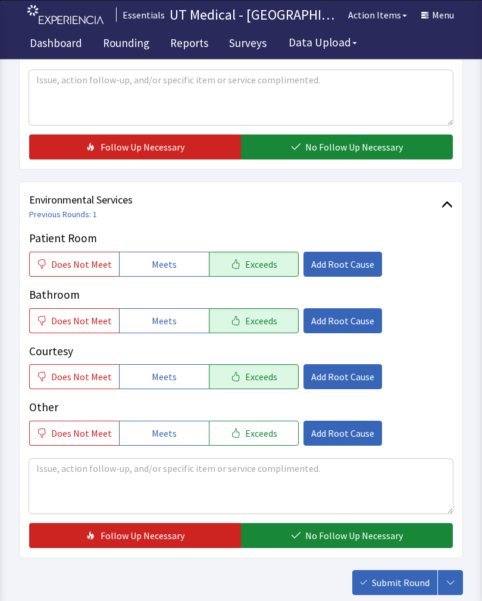
scroll to position [529, 0]
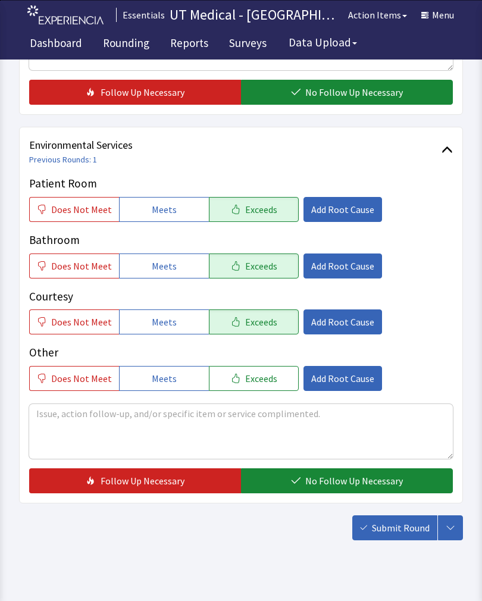
click at [347, 479] on span "No Follow Up Necessary" at bounding box center [354, 481] width 98 height 14
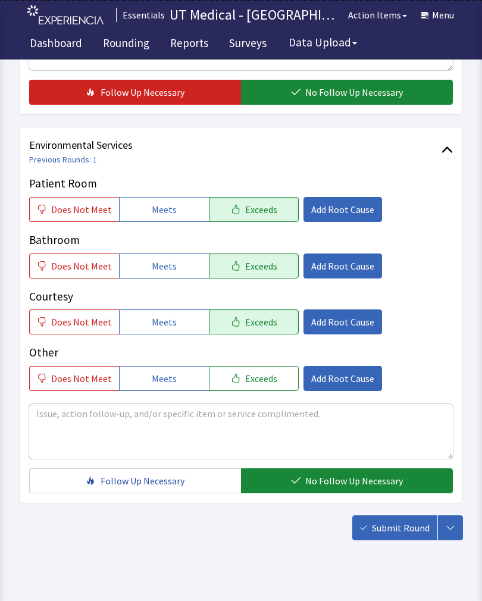
click at [389, 531] on span "Submit Round" at bounding box center [401, 528] width 58 height 14
